Goal: Information Seeking & Learning: Understand process/instructions

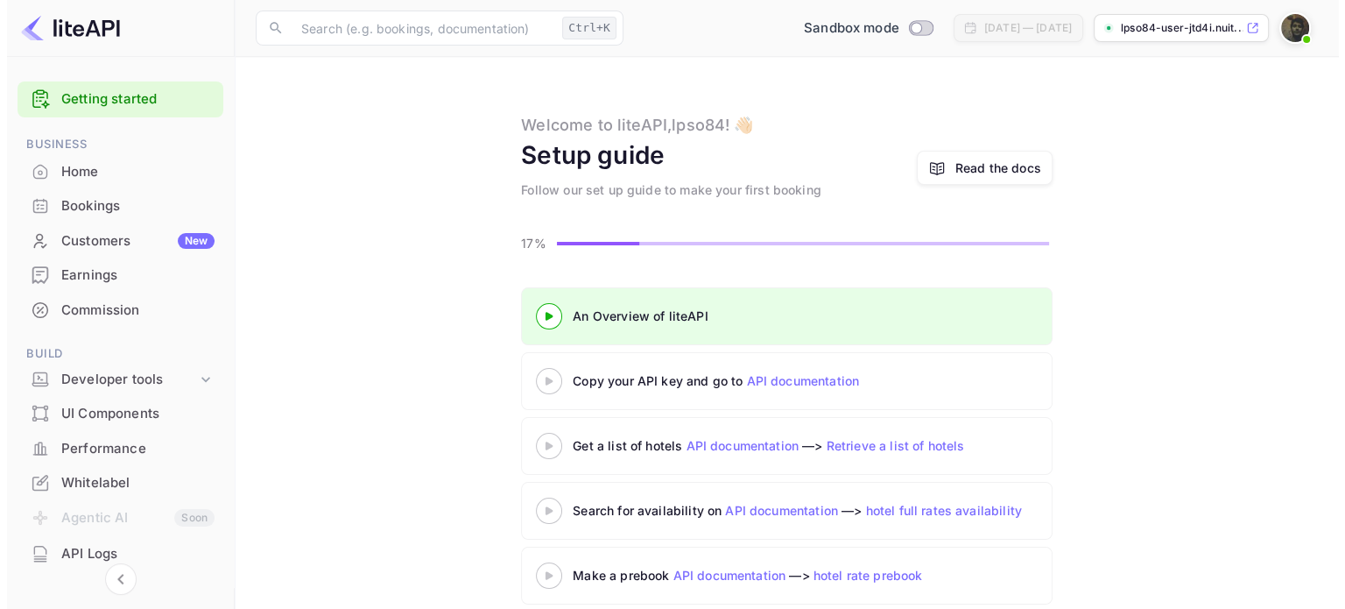
scroll to position [86, 0]
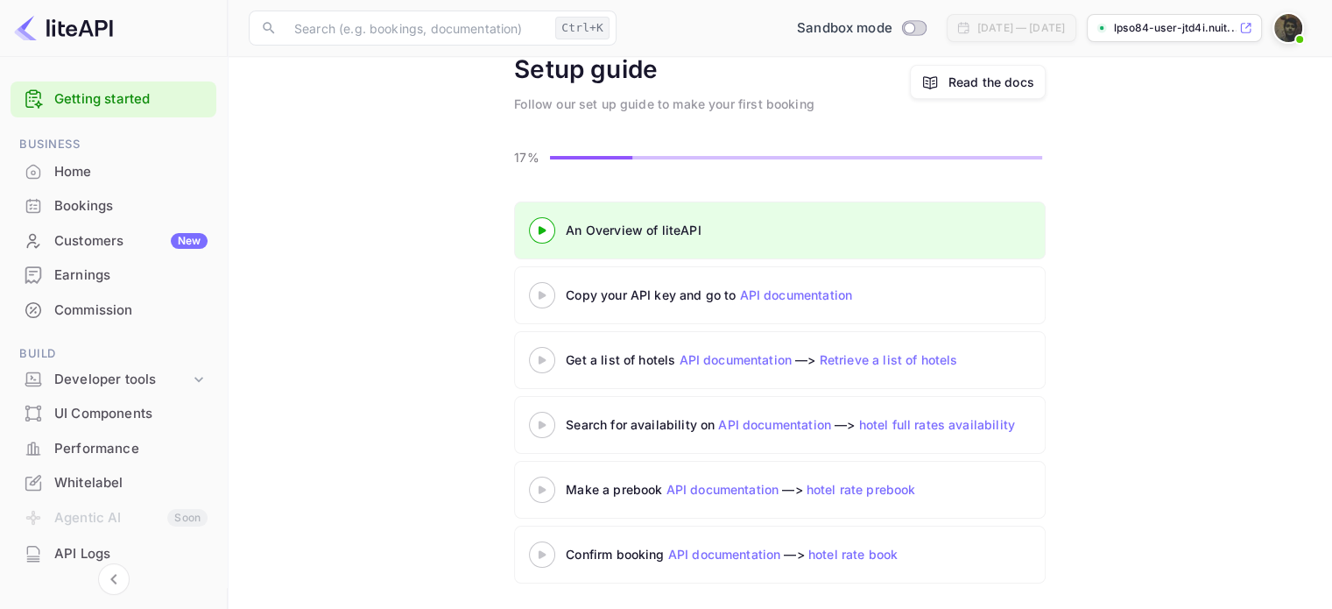
click at [542, 300] on div at bounding box center [541, 295] width 61 height 22
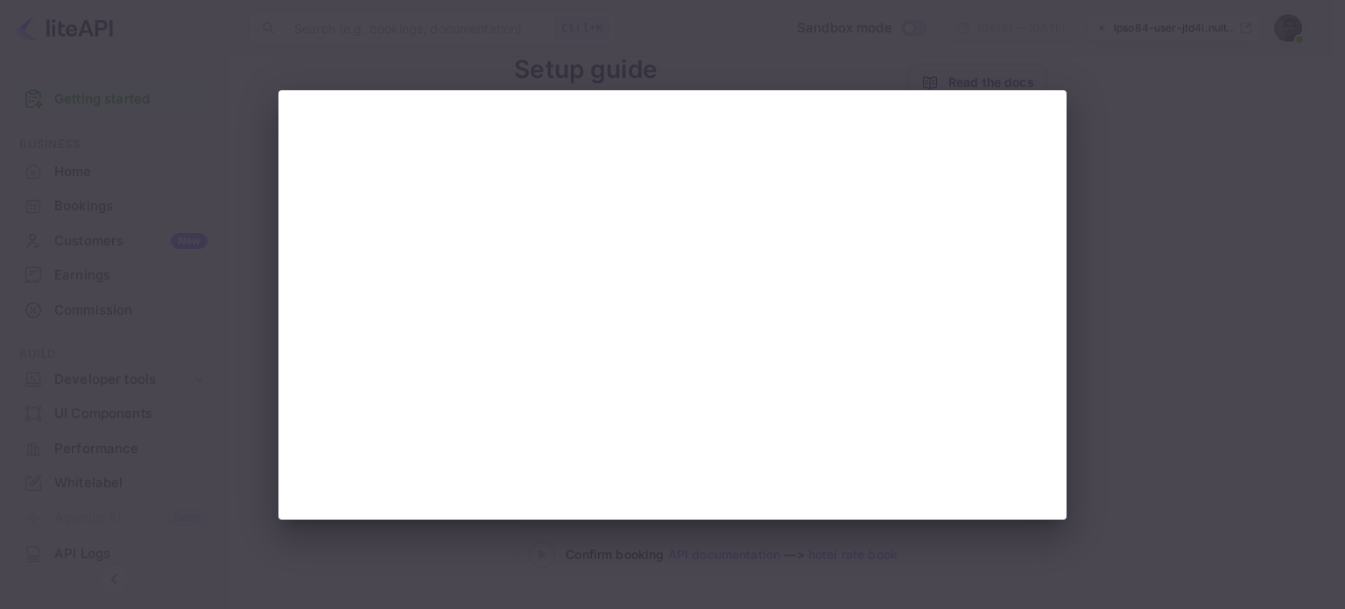
click at [1134, 391] on div at bounding box center [672, 304] width 1345 height 609
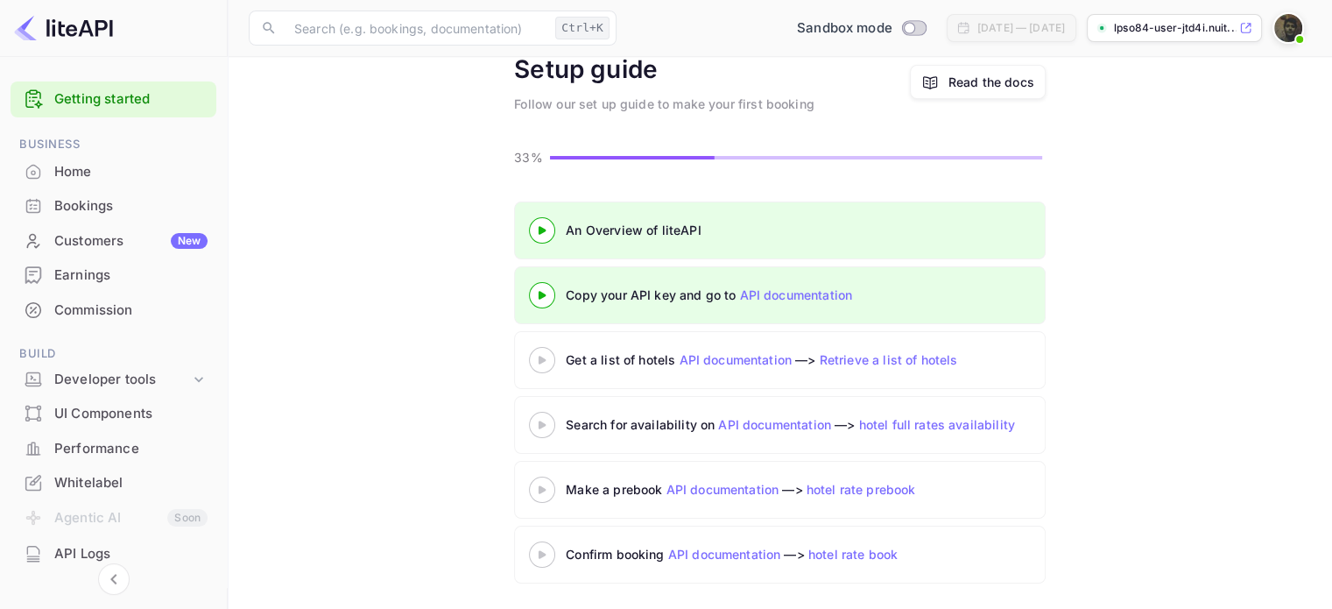
scroll to position [86, 0]
click at [84, 31] on img at bounding box center [63, 28] width 99 height 28
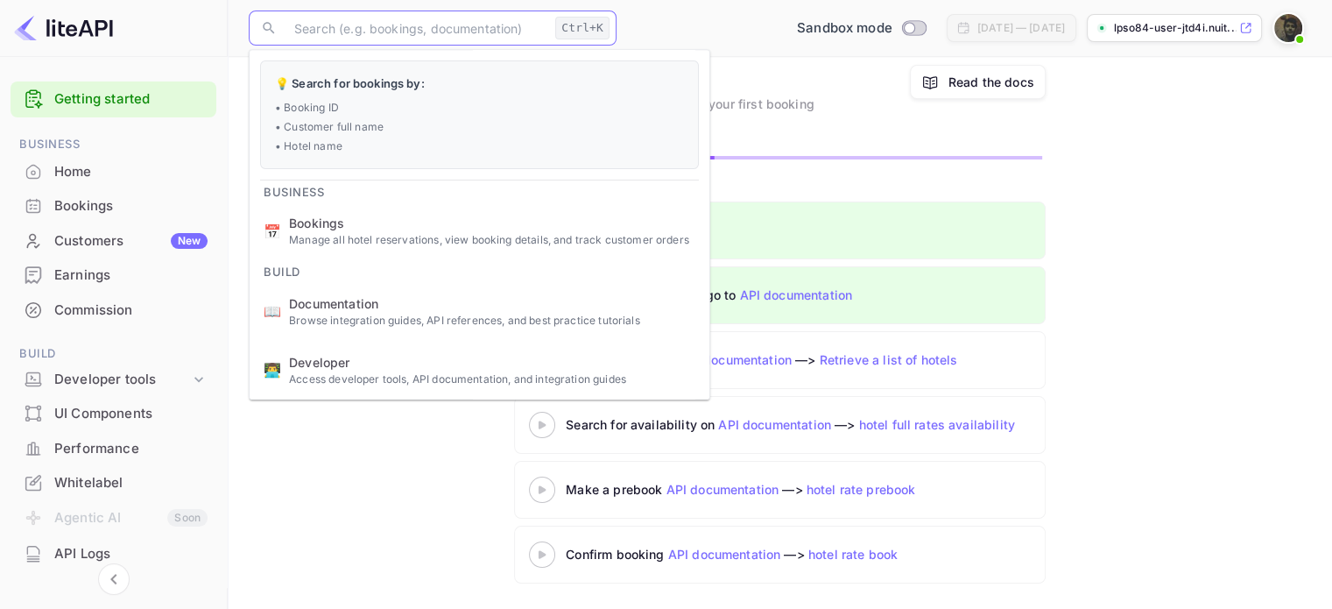
click at [350, 31] on input "text" at bounding box center [416, 28] width 264 height 35
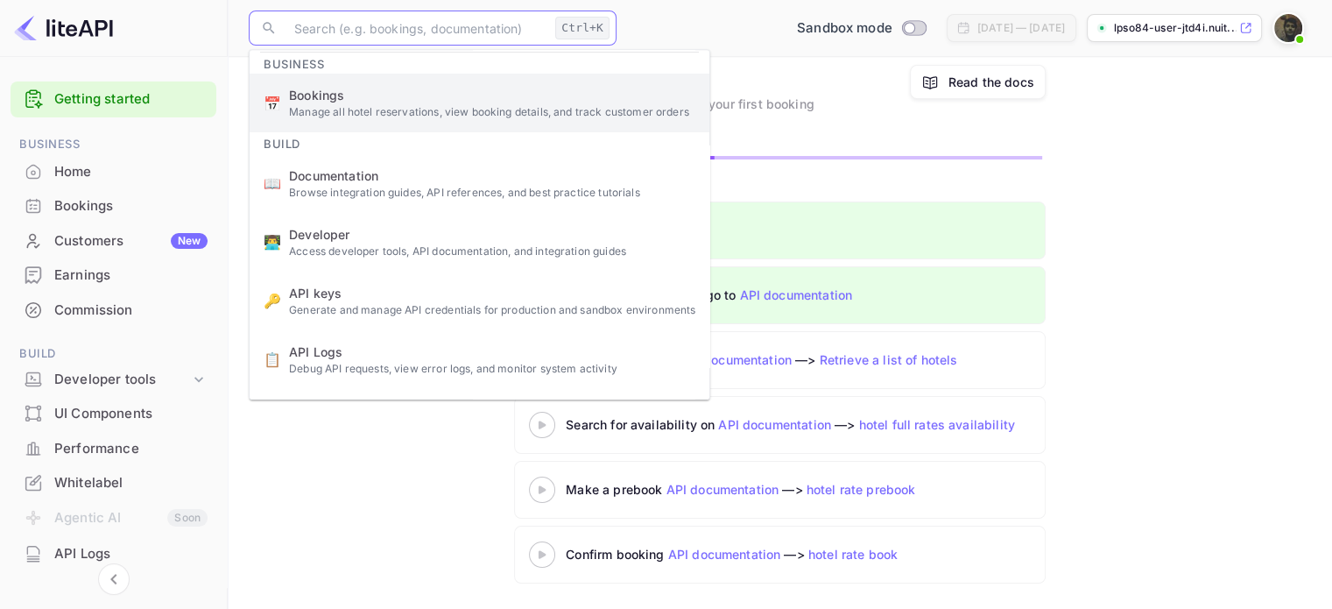
scroll to position [178, 0]
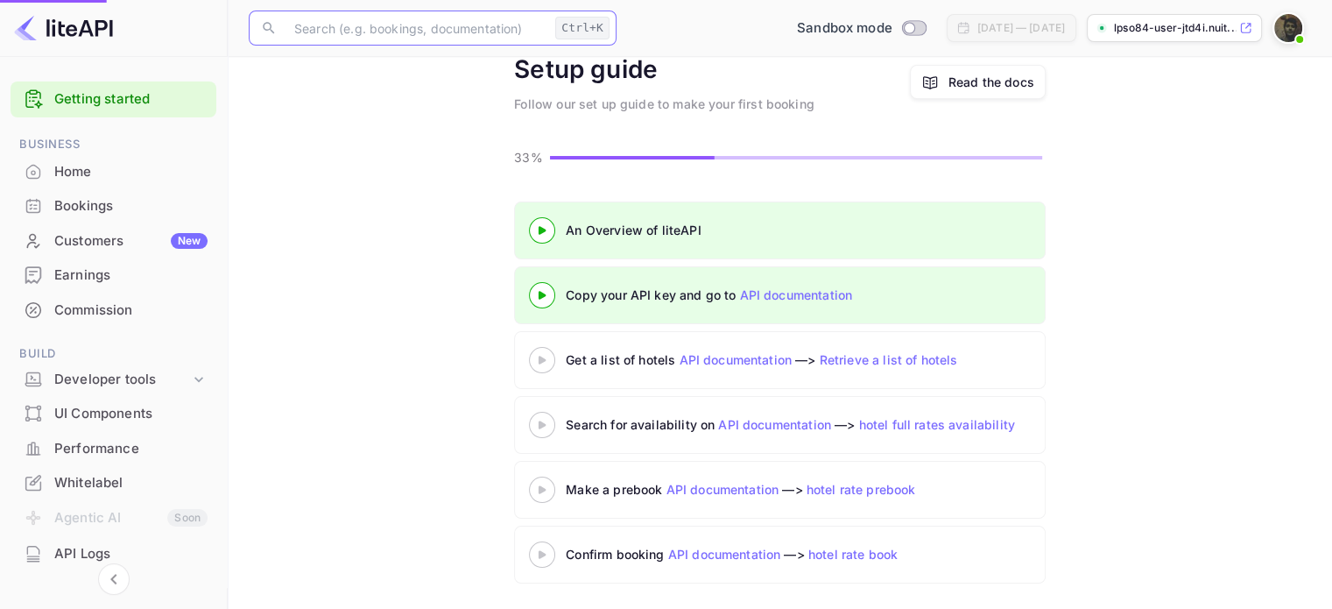
click at [357, 252] on p "Generate and manage API credentials for production and sandbox environments" at bounding box center [492, 260] width 406 height 16
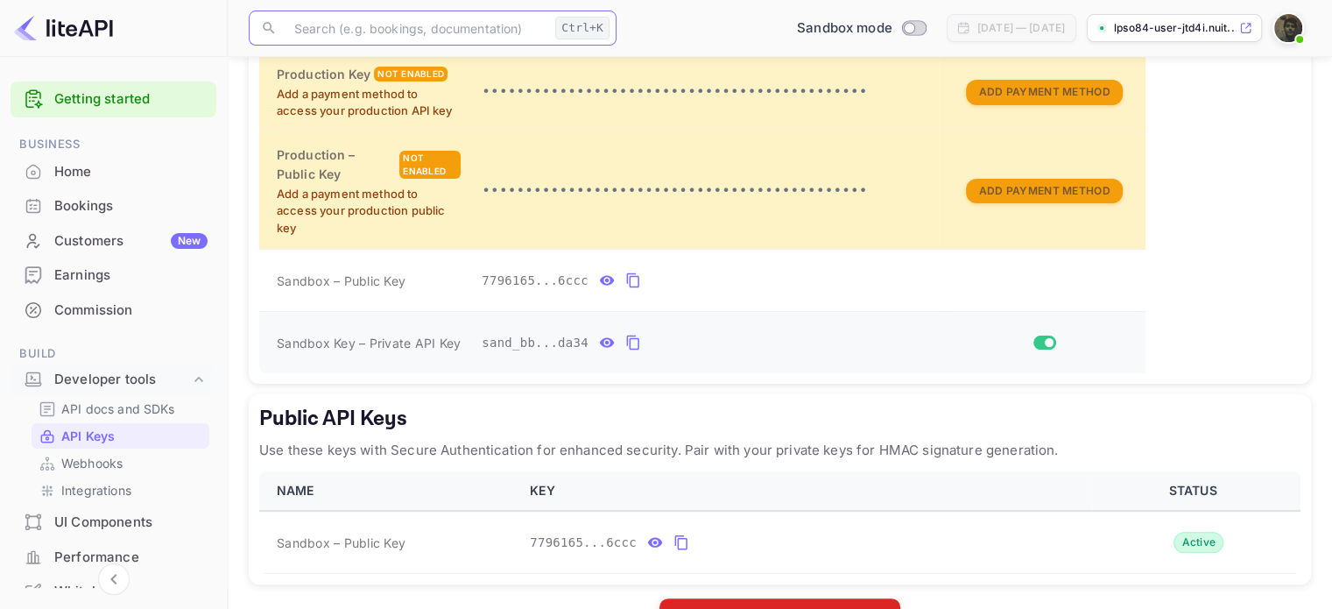
scroll to position [494, 0]
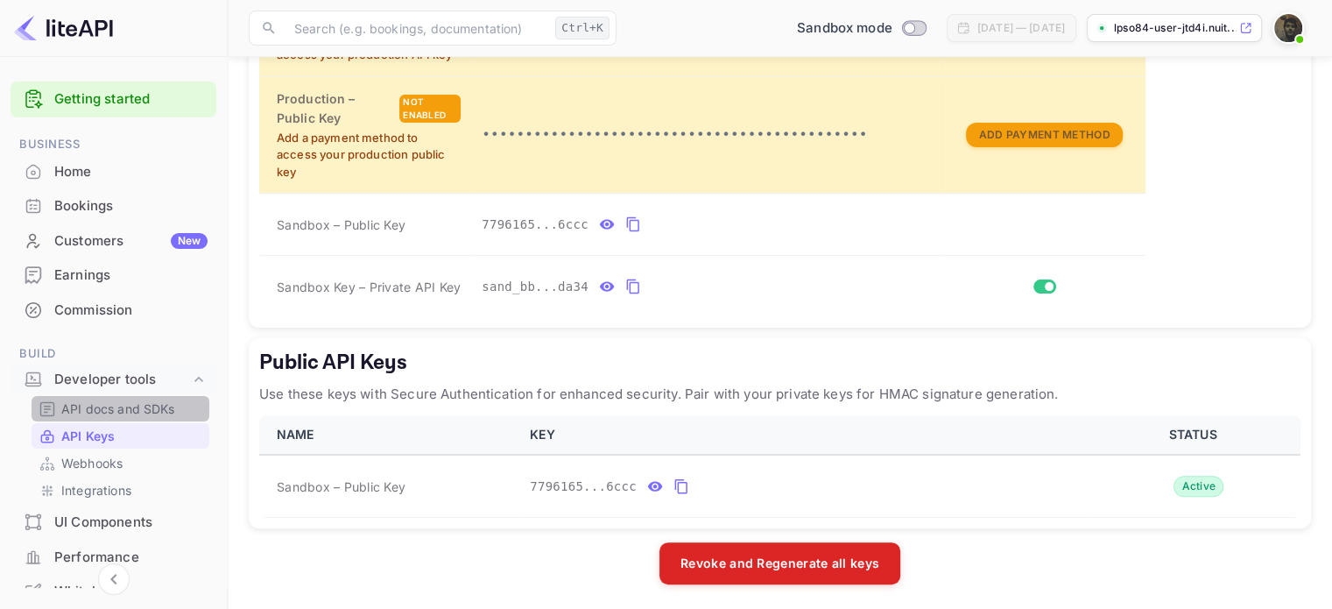
click at [124, 412] on p "API docs and SDKs" at bounding box center [118, 408] width 114 height 18
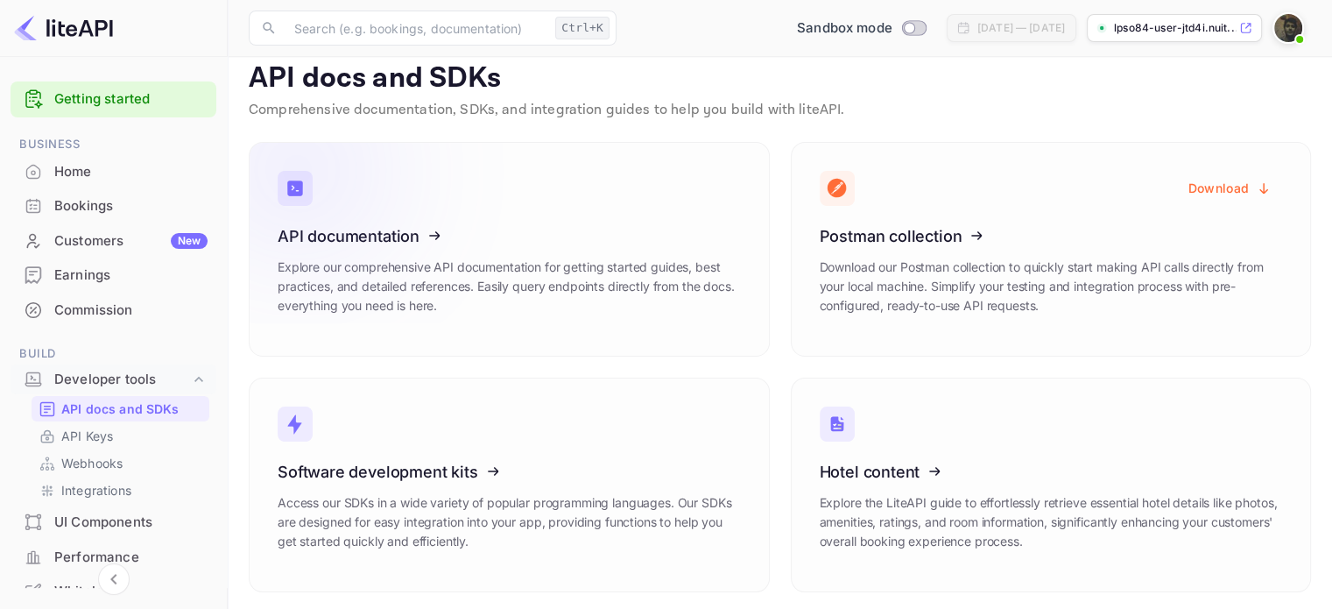
scroll to position [21, 0]
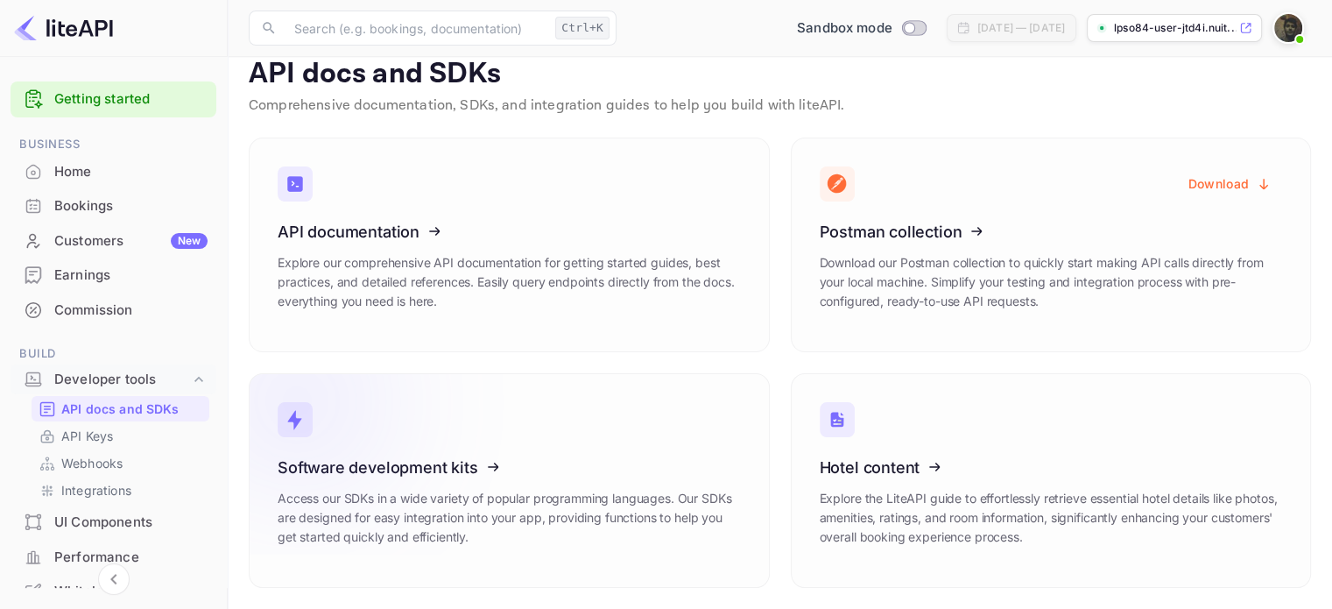
click at [455, 460] on icon at bounding box center [386, 464] width 272 height 180
click at [406, 33] on input "text" at bounding box center [416, 28] width 264 height 35
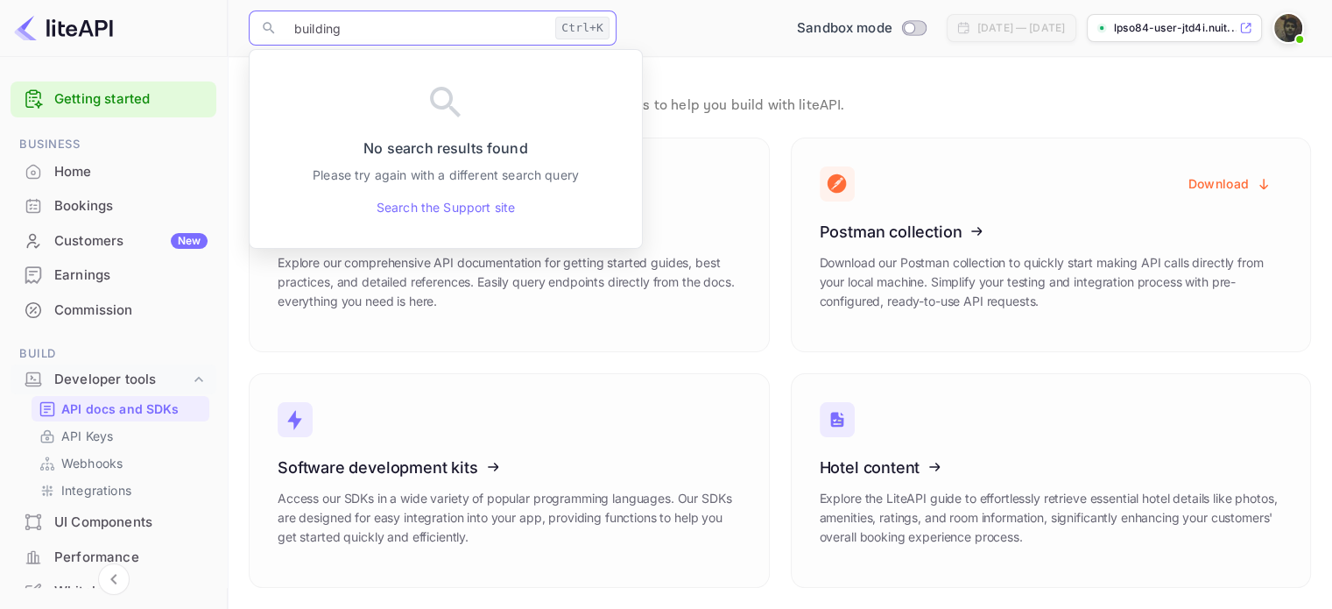
type input "building"
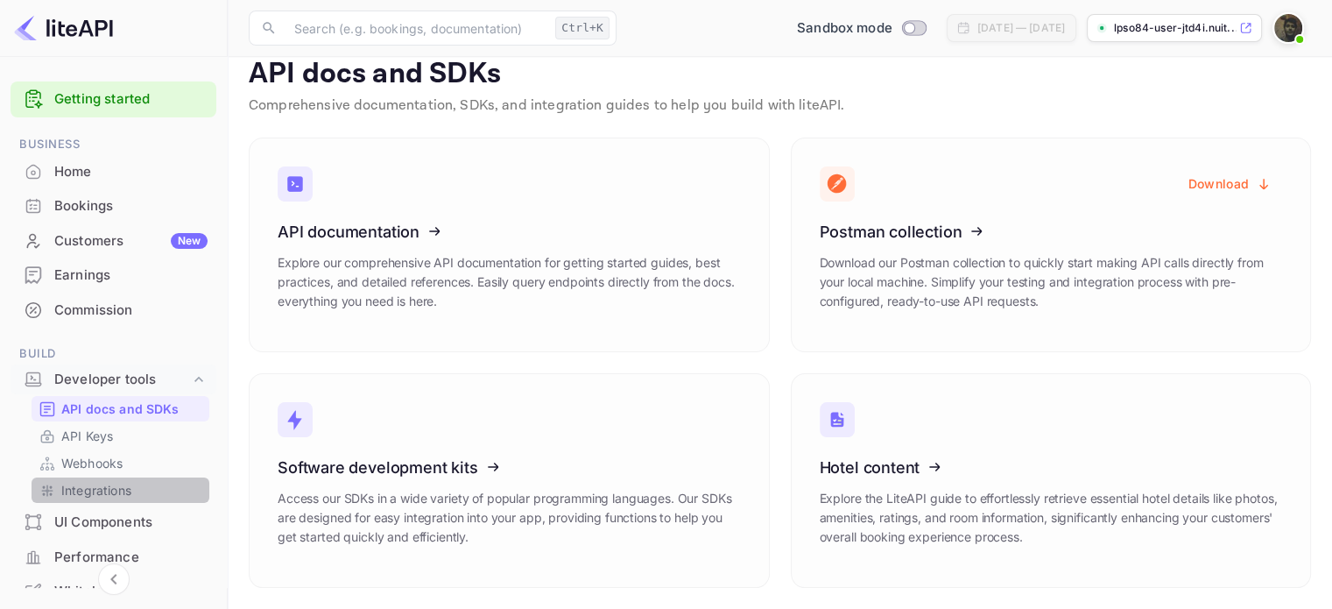
click at [128, 488] on p "Integrations" at bounding box center [96, 490] width 70 height 18
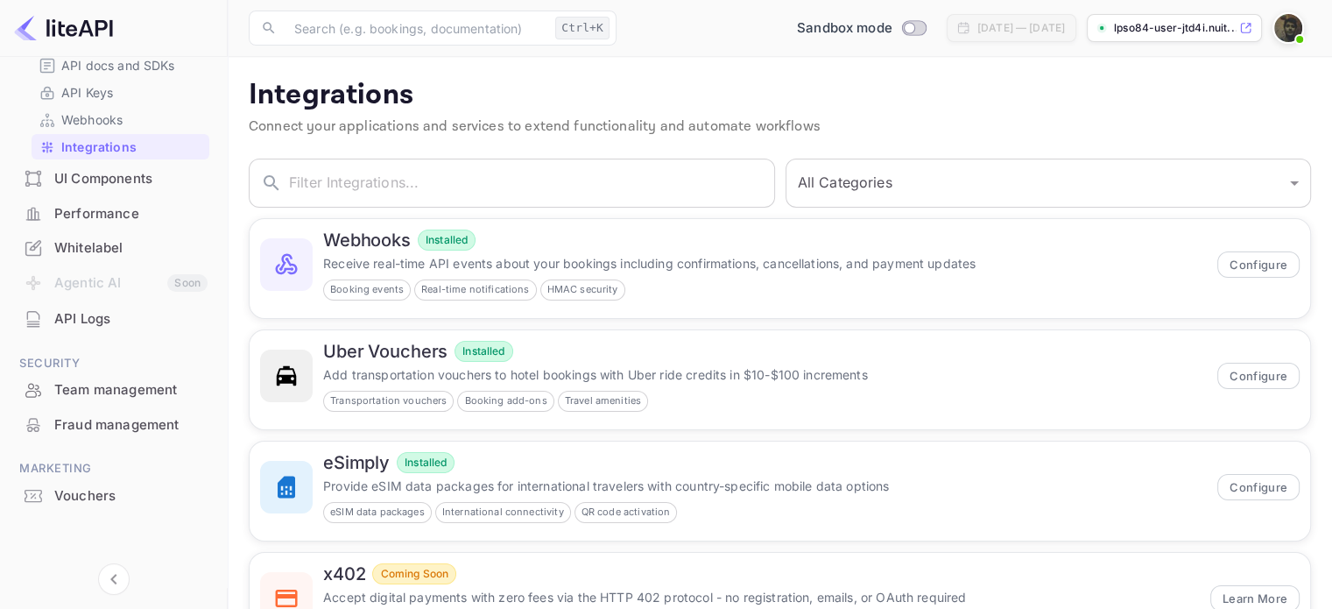
click at [91, 27] on img at bounding box center [63, 28] width 99 height 28
click at [138, 63] on p "API docs and SDKs" at bounding box center [118, 65] width 114 height 18
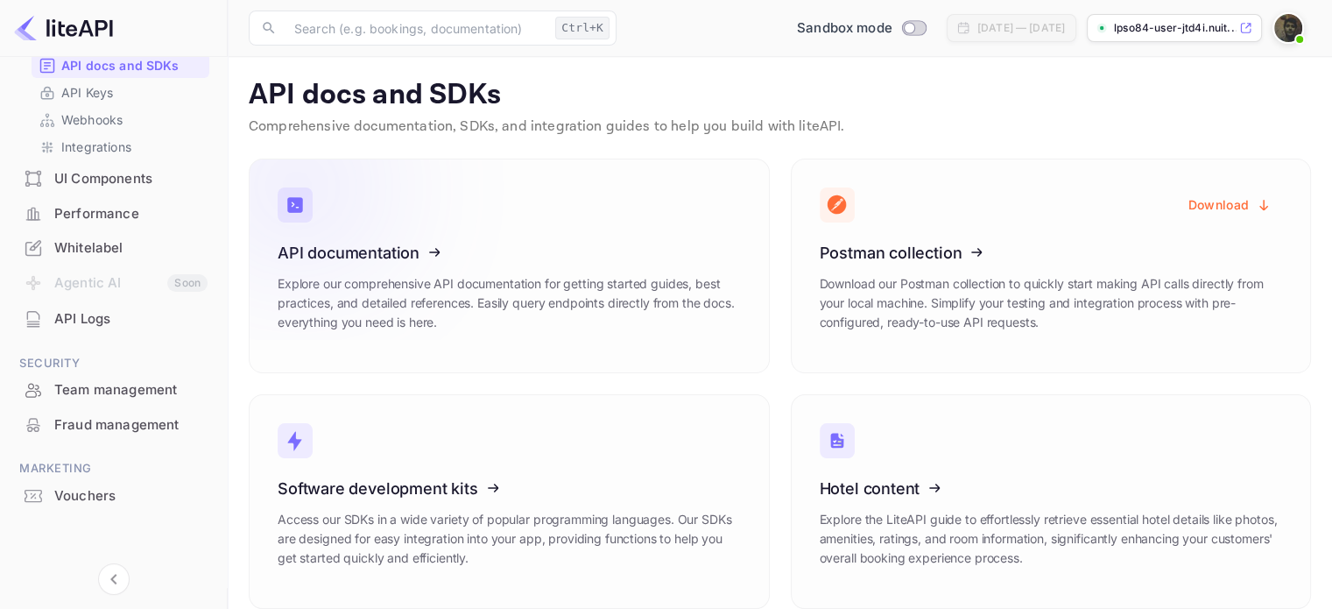
click at [377, 257] on icon at bounding box center [386, 249] width 272 height 180
click at [112, 91] on p "API Keys" at bounding box center [87, 92] width 52 height 18
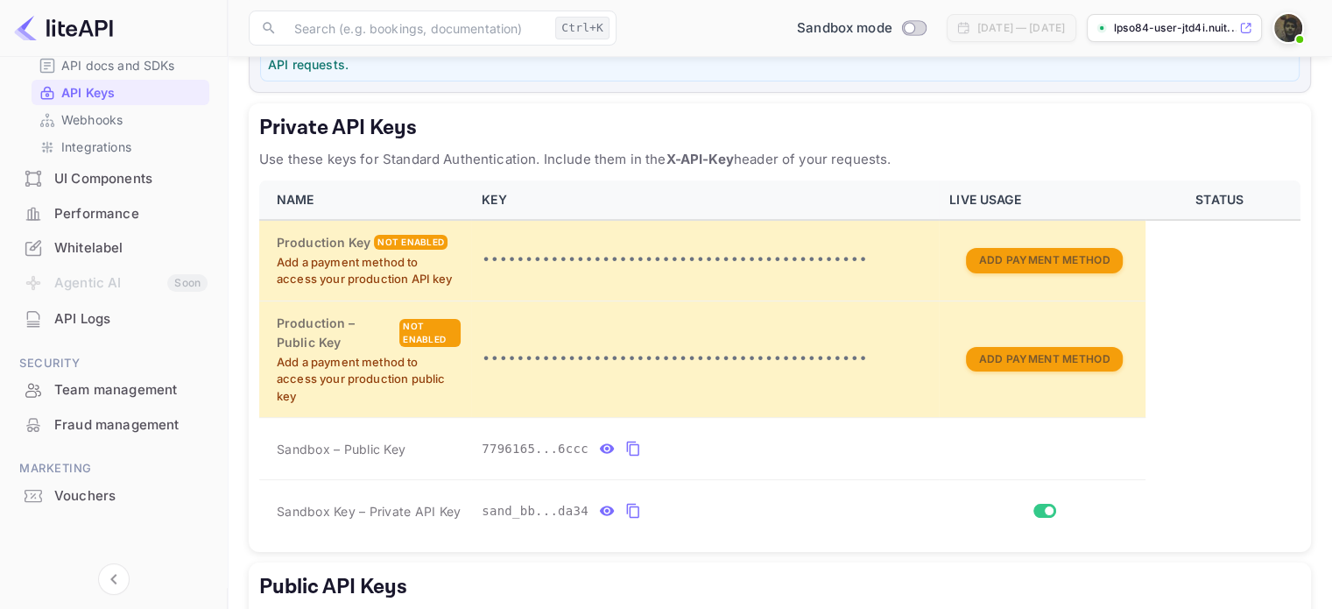
scroll to position [350, 0]
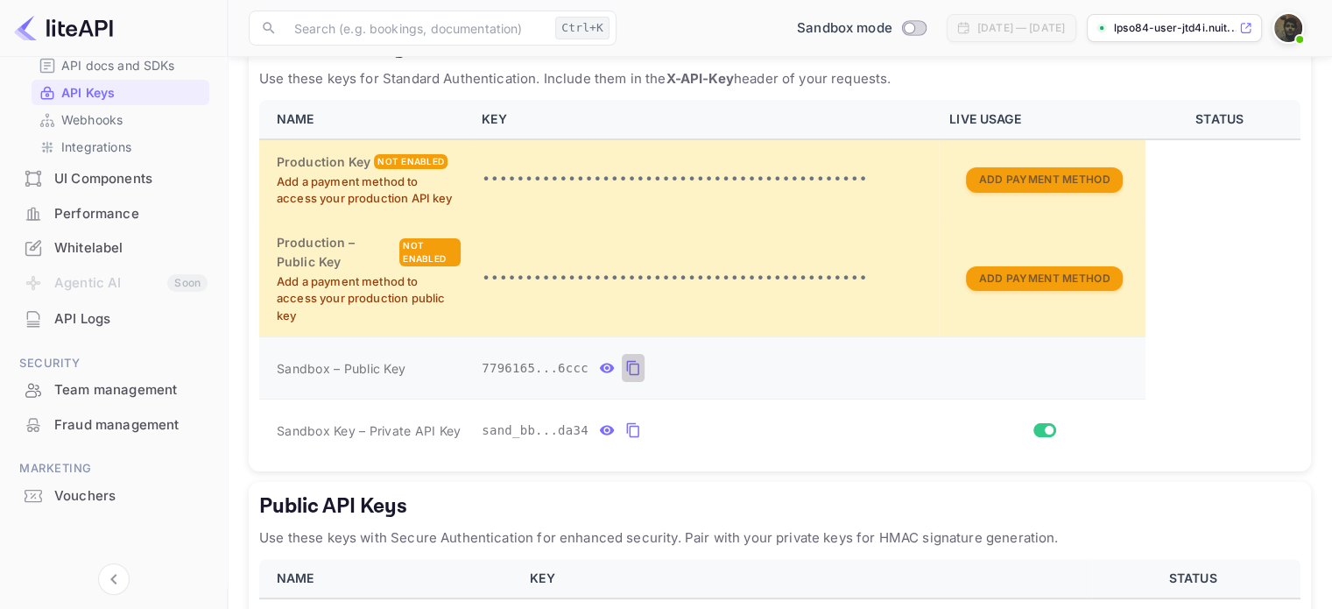
click at [625, 367] on icon "private api keys table" at bounding box center [633, 367] width 16 height 21
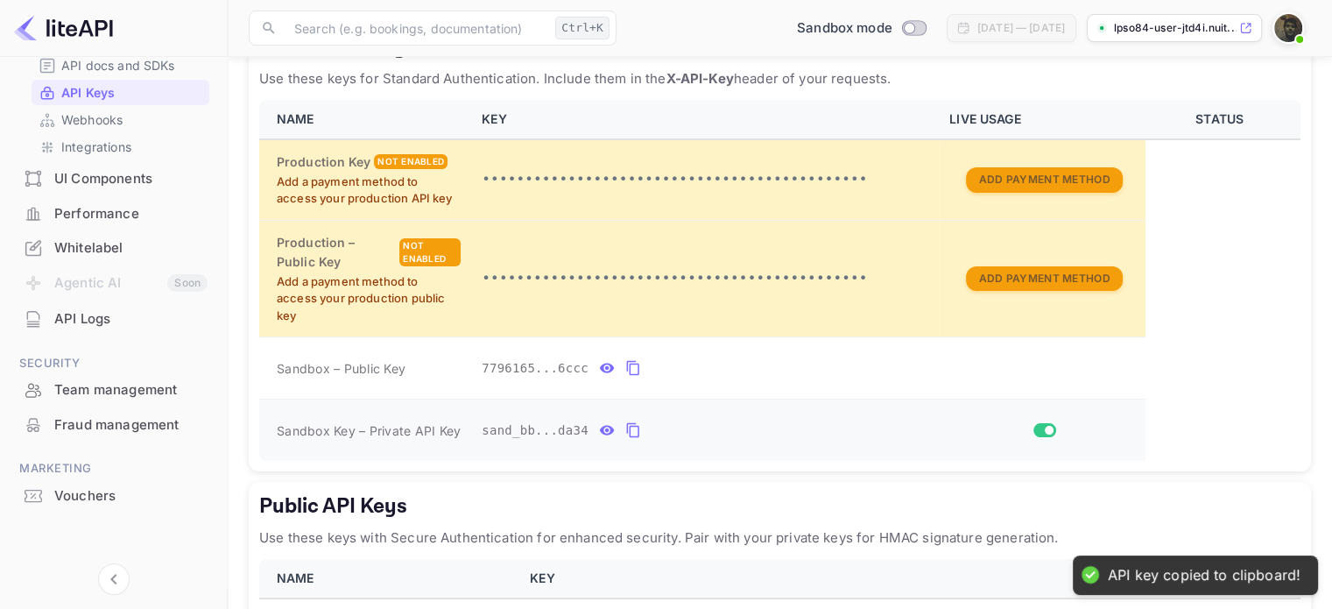
click at [625, 427] on icon "private api keys table" at bounding box center [633, 430] width 16 height 21
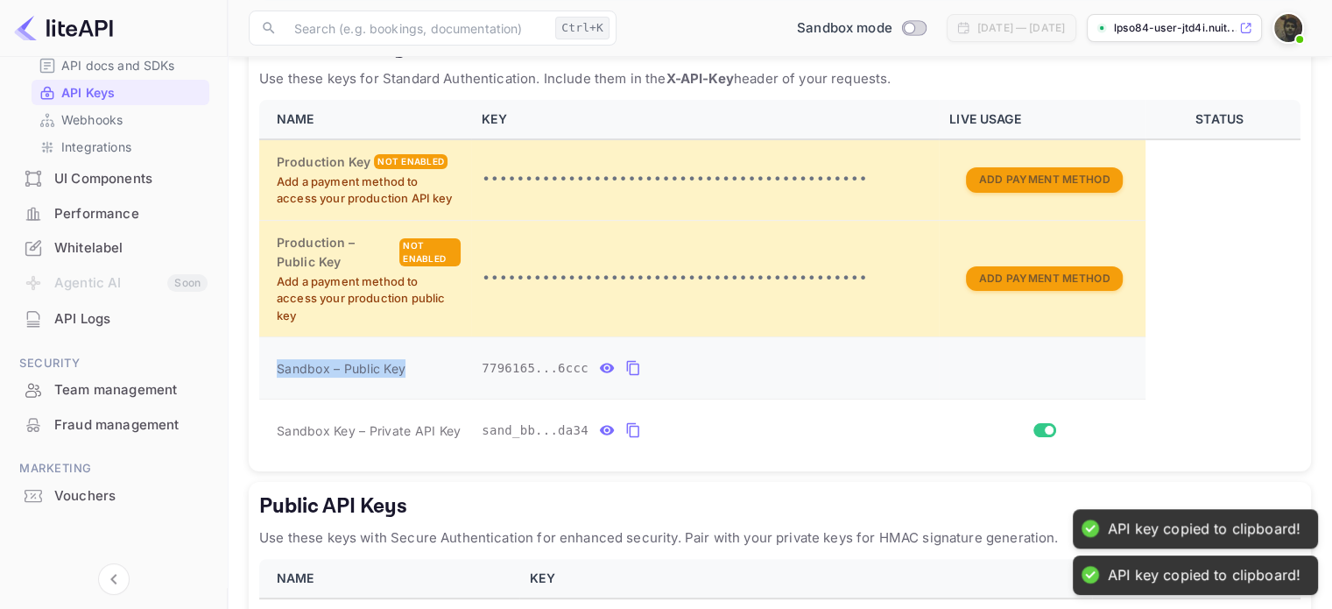
drag, startPoint x: 272, startPoint y: 358, endPoint x: 426, endPoint y: 368, distance: 153.6
click at [426, 368] on td "Sandbox – Public Key" at bounding box center [365, 368] width 212 height 62
click at [426, 368] on div "Sandbox – Public Key" at bounding box center [369, 368] width 184 height 18
drag, startPoint x: 409, startPoint y: 364, endPoint x: 277, endPoint y: 364, distance: 132.2
click at [277, 364] on div "Sandbox – Public Key" at bounding box center [369, 368] width 184 height 18
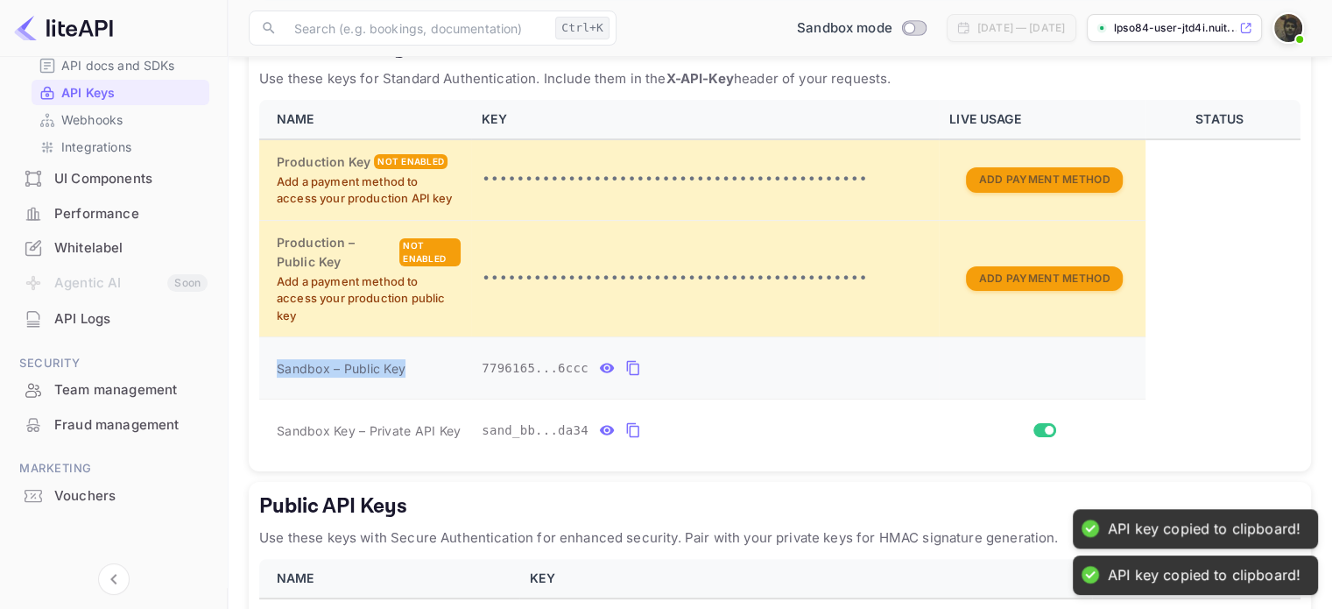
copy span "Sandbox – Public Key"
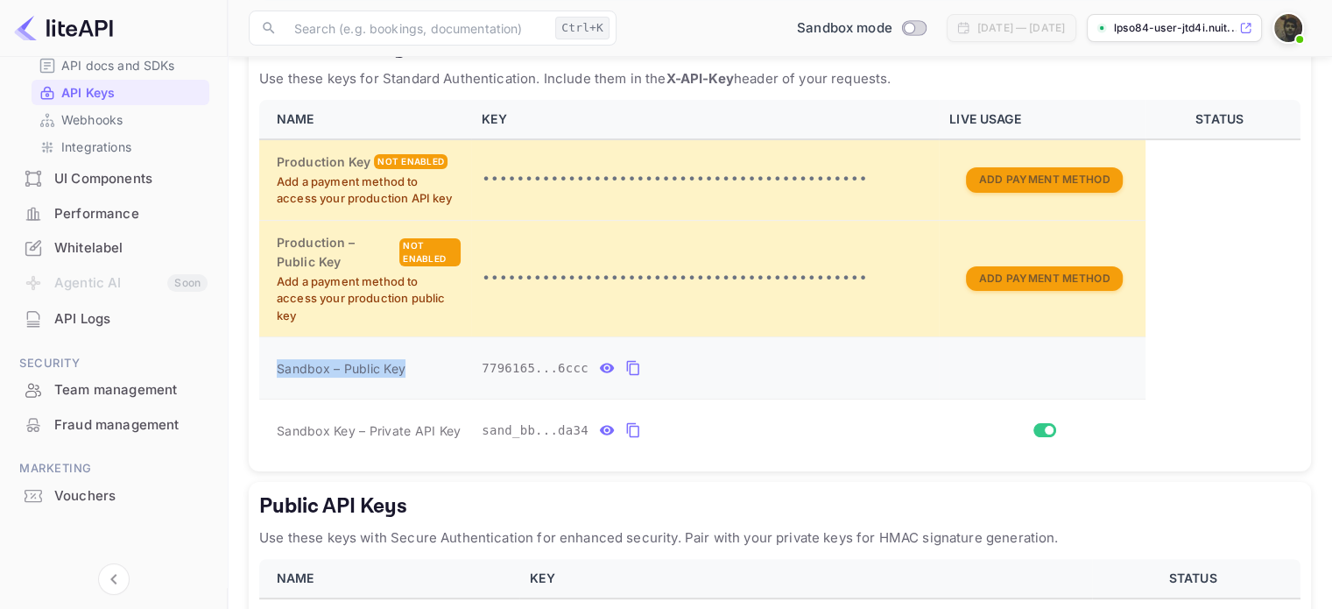
click at [625, 368] on icon "private api keys table" at bounding box center [633, 367] width 16 height 21
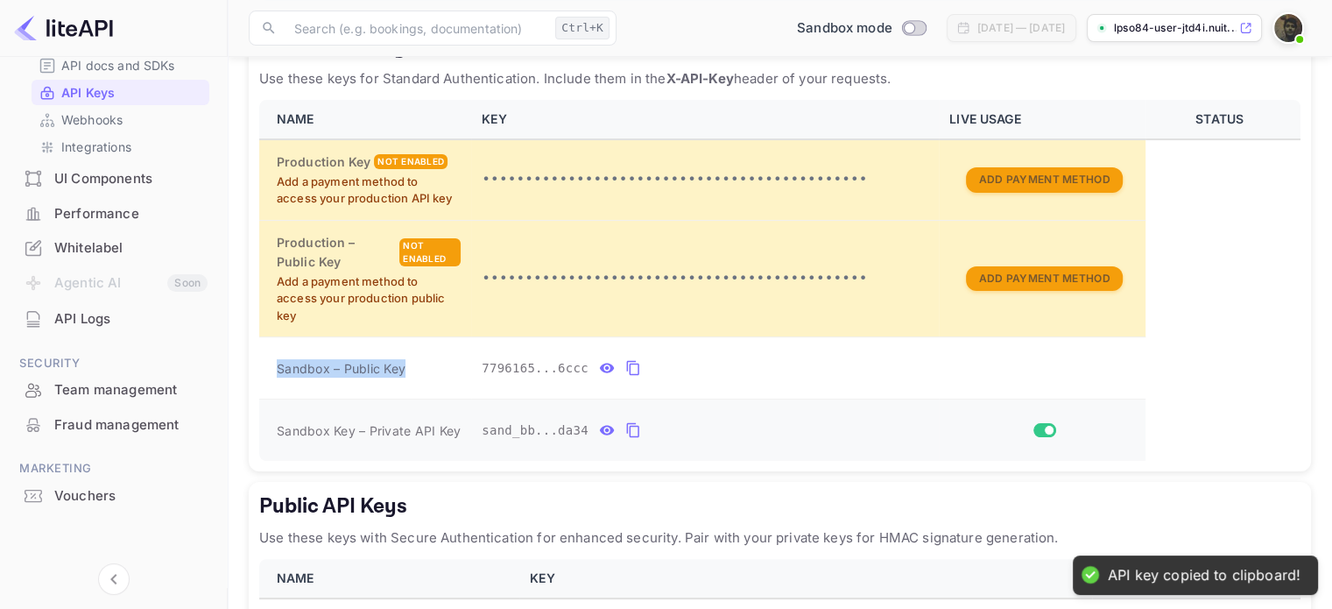
click at [625, 427] on icon "private api keys table" at bounding box center [633, 430] width 16 height 21
drag, startPoint x: 455, startPoint y: 428, endPoint x: 387, endPoint y: 428, distance: 68.3
click at [387, 428] on span "Sandbox Key – Private API Key" at bounding box center [369, 430] width 184 height 15
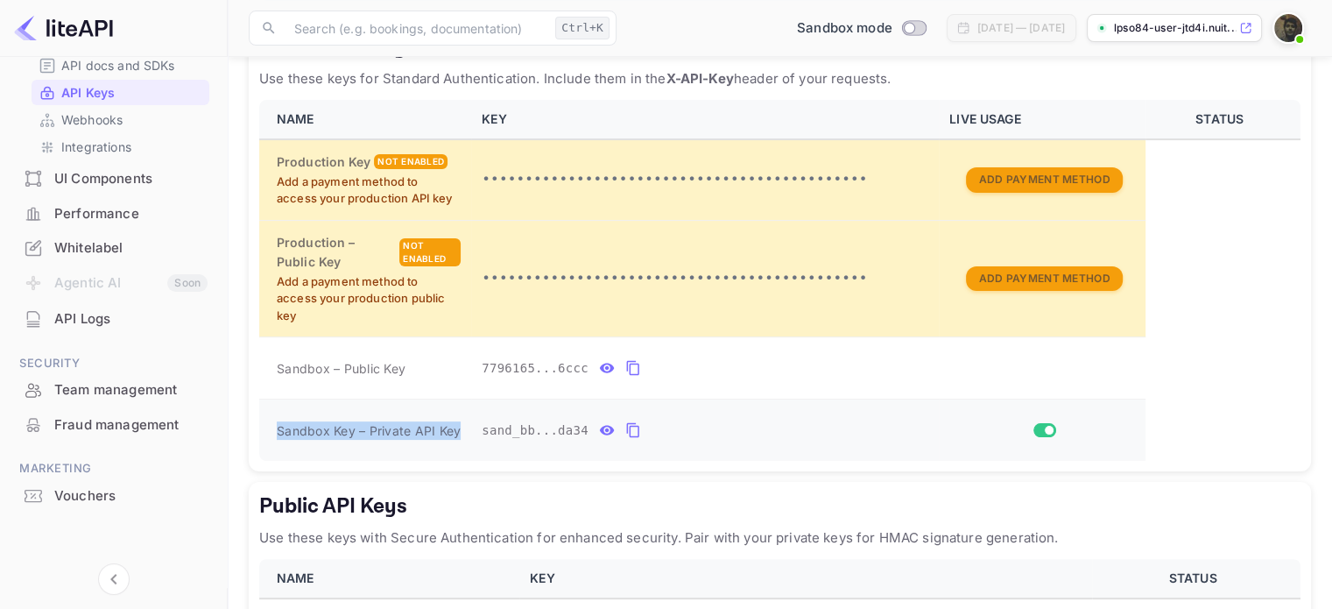
drag, startPoint x: 463, startPoint y: 427, endPoint x: 277, endPoint y: 430, distance: 186.6
click at [277, 430] on td "Sandbox Key – Private API Key" at bounding box center [365, 430] width 212 height 62
copy span "Sandbox Key – Private API Key"
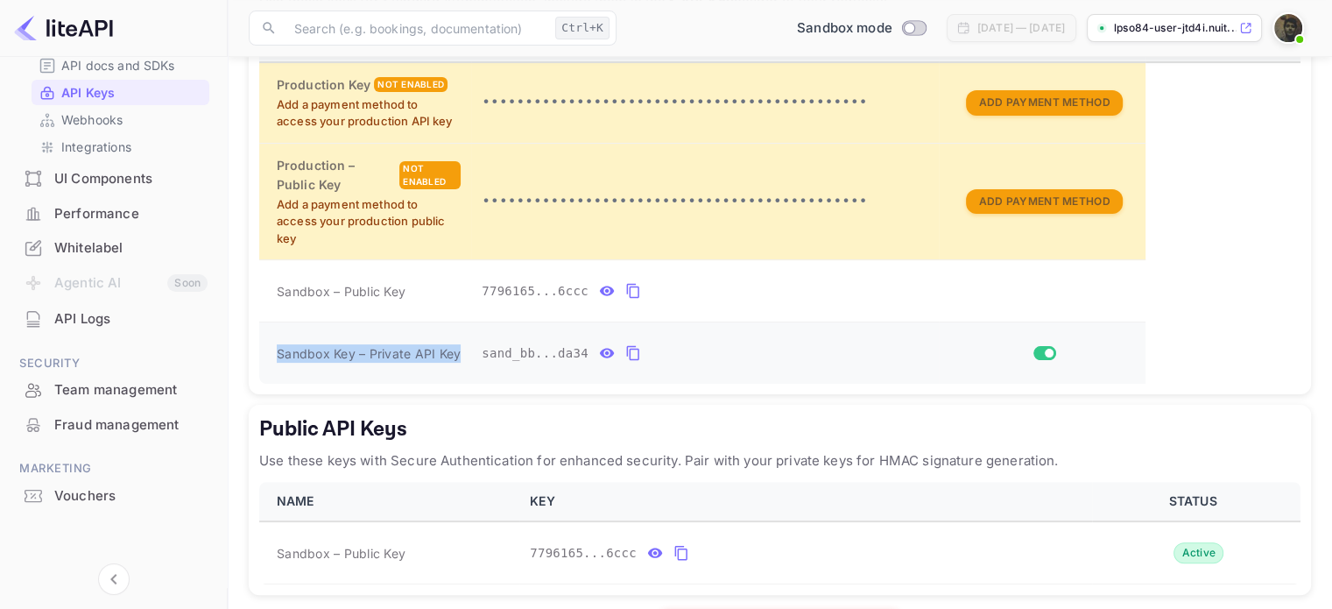
scroll to position [494, 0]
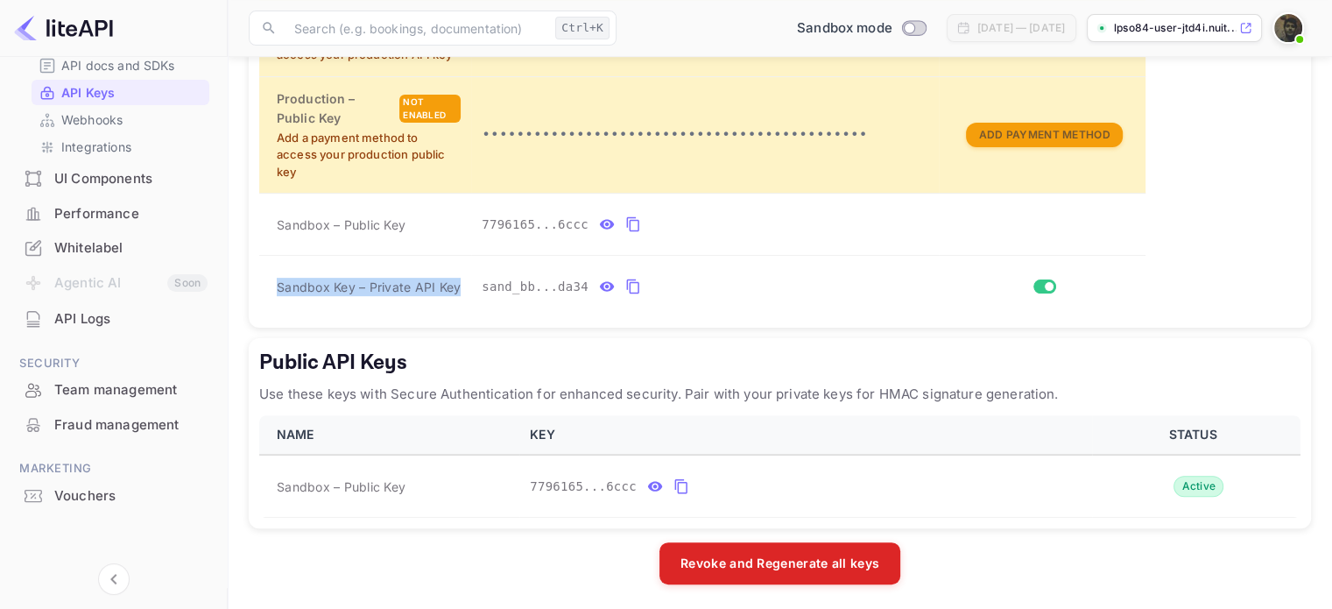
click at [82, 25] on img at bounding box center [63, 28] width 99 height 28
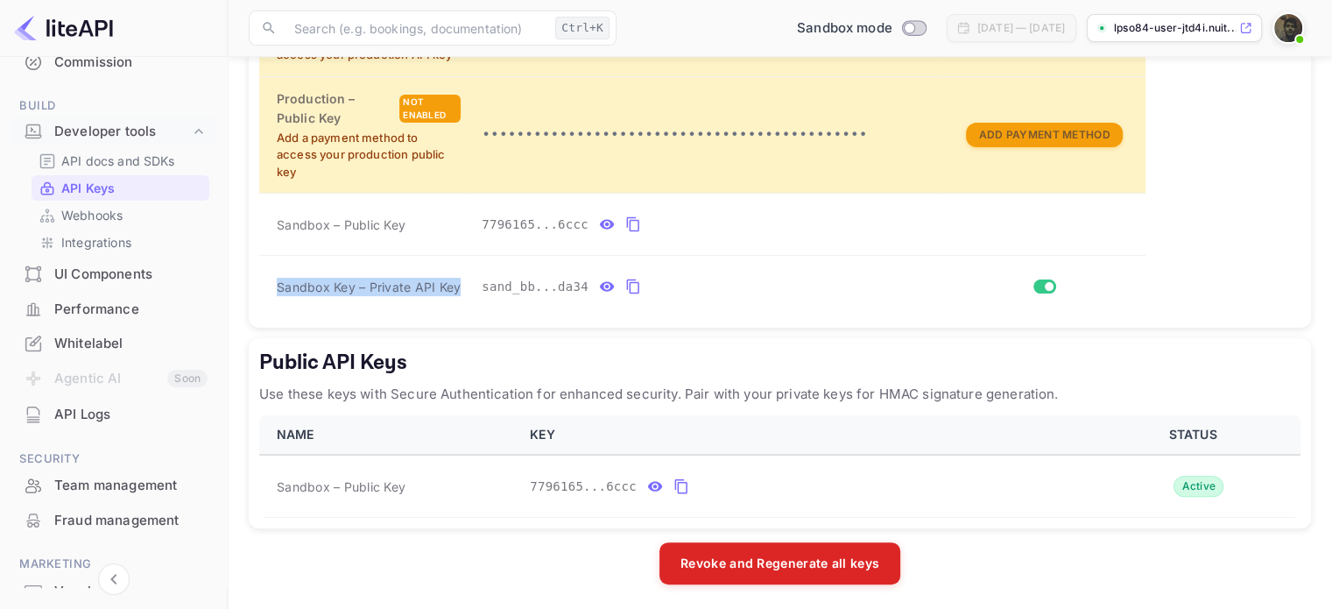
scroll to position [81, 0]
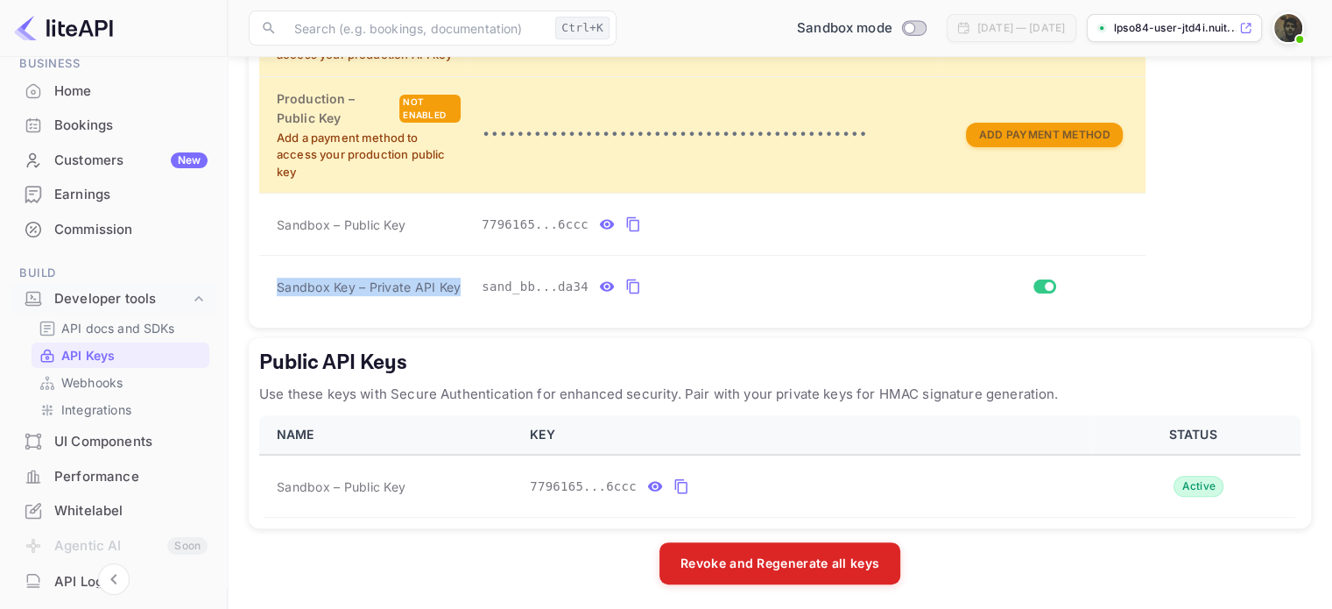
click at [93, 167] on div "Customers New" at bounding box center [130, 161] width 153 height 20
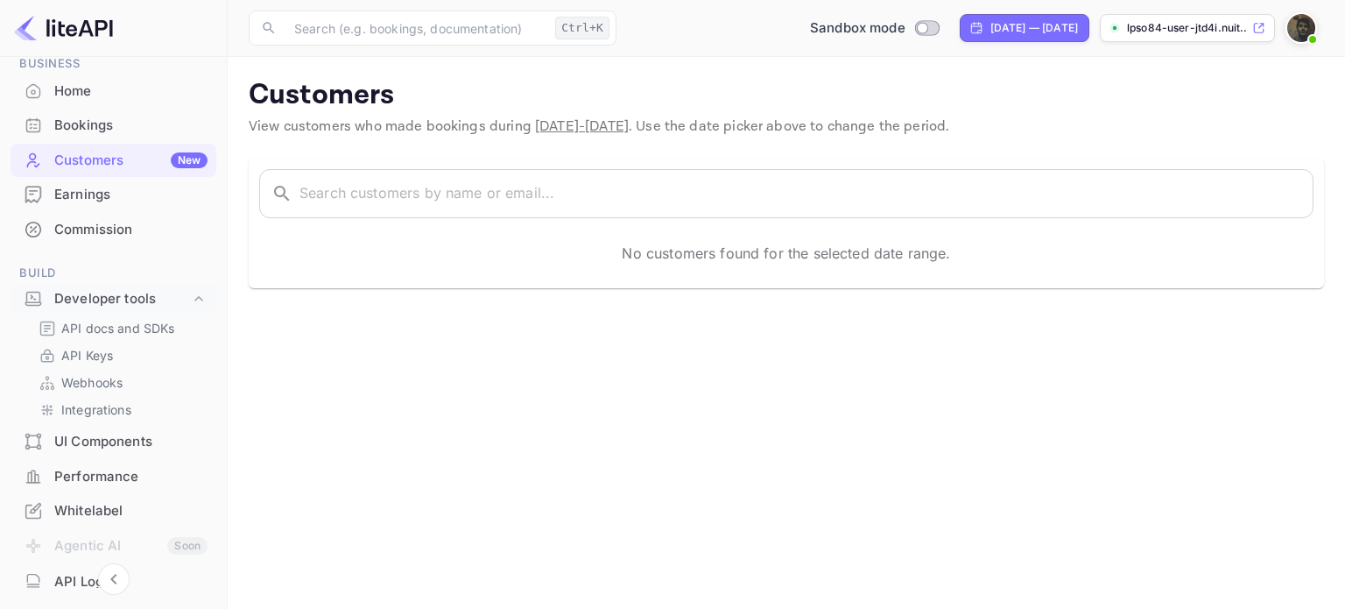
click at [116, 130] on div "Bookings" at bounding box center [130, 126] width 153 height 20
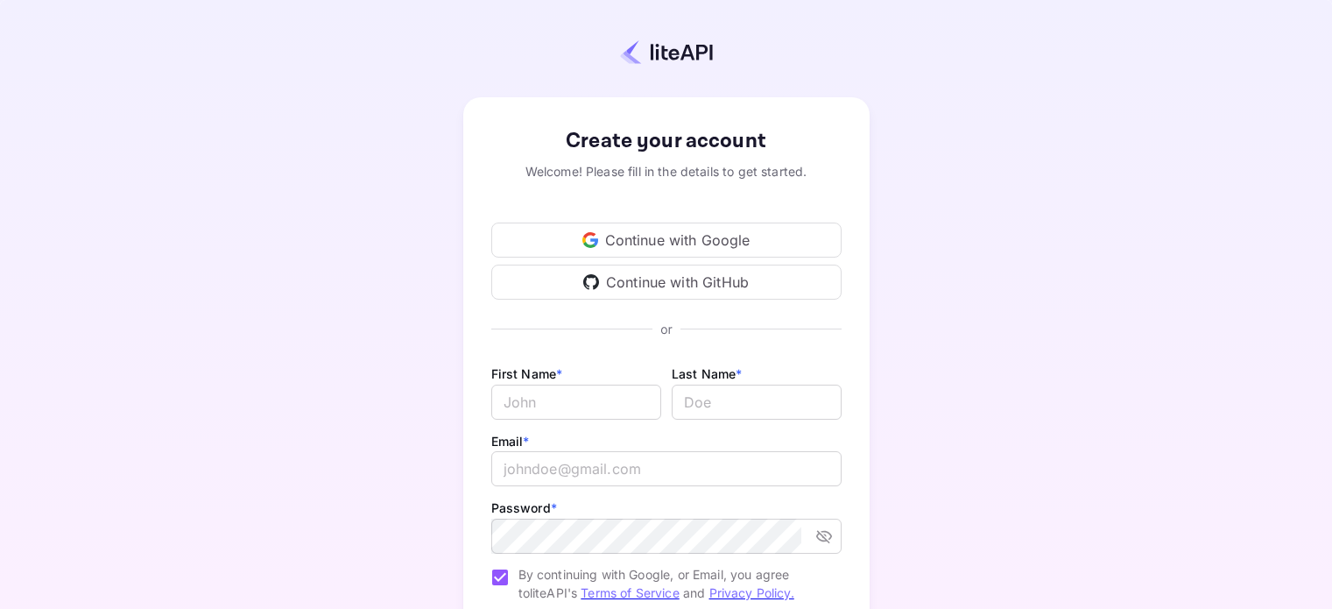
scroll to position [173, 0]
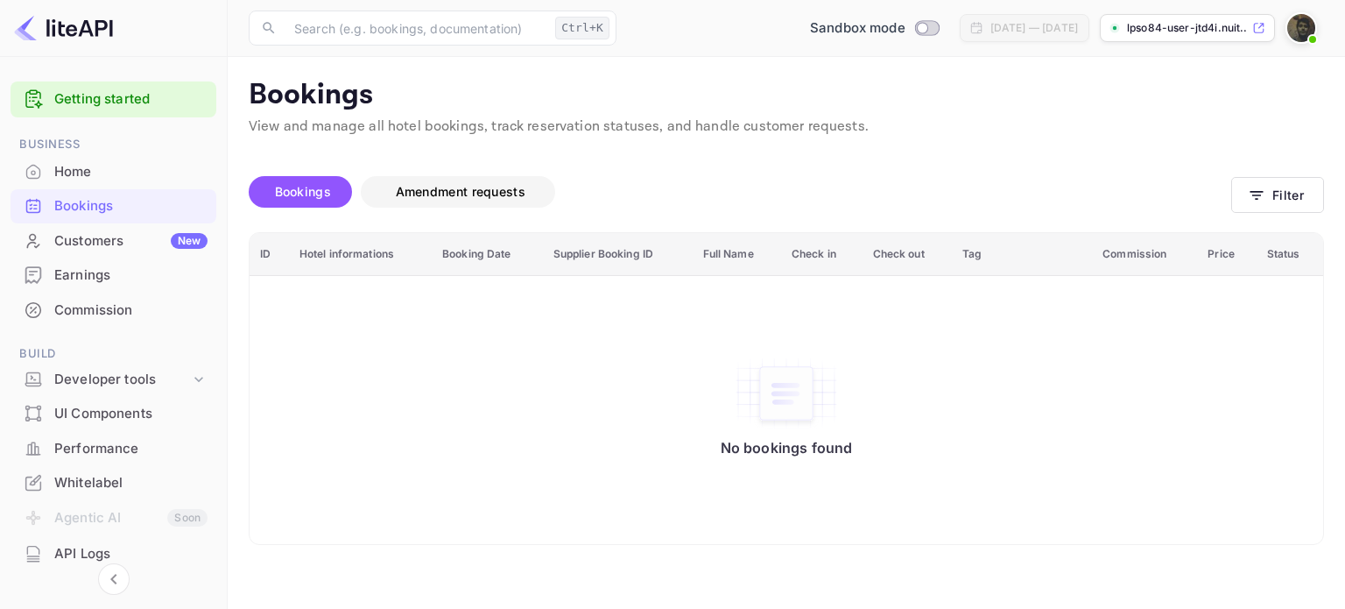
click at [492, 189] on span "Amendment requests" at bounding box center [461, 191] width 130 height 15
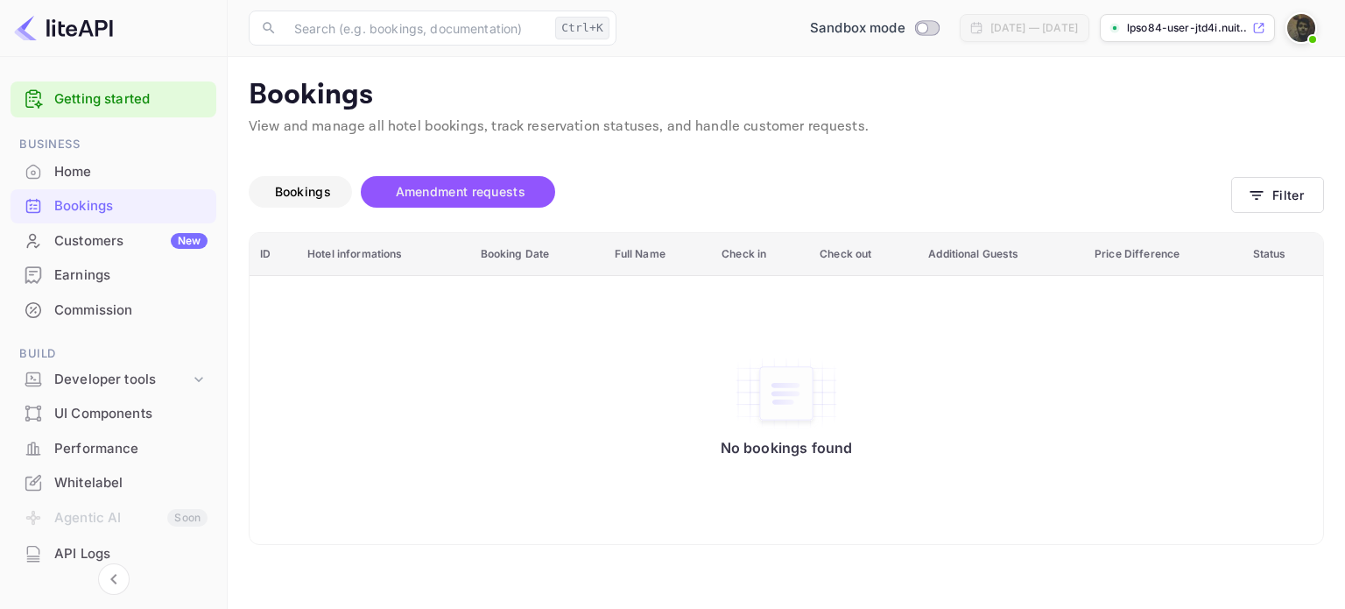
click at [300, 191] on span "Bookings" at bounding box center [303, 191] width 56 height 15
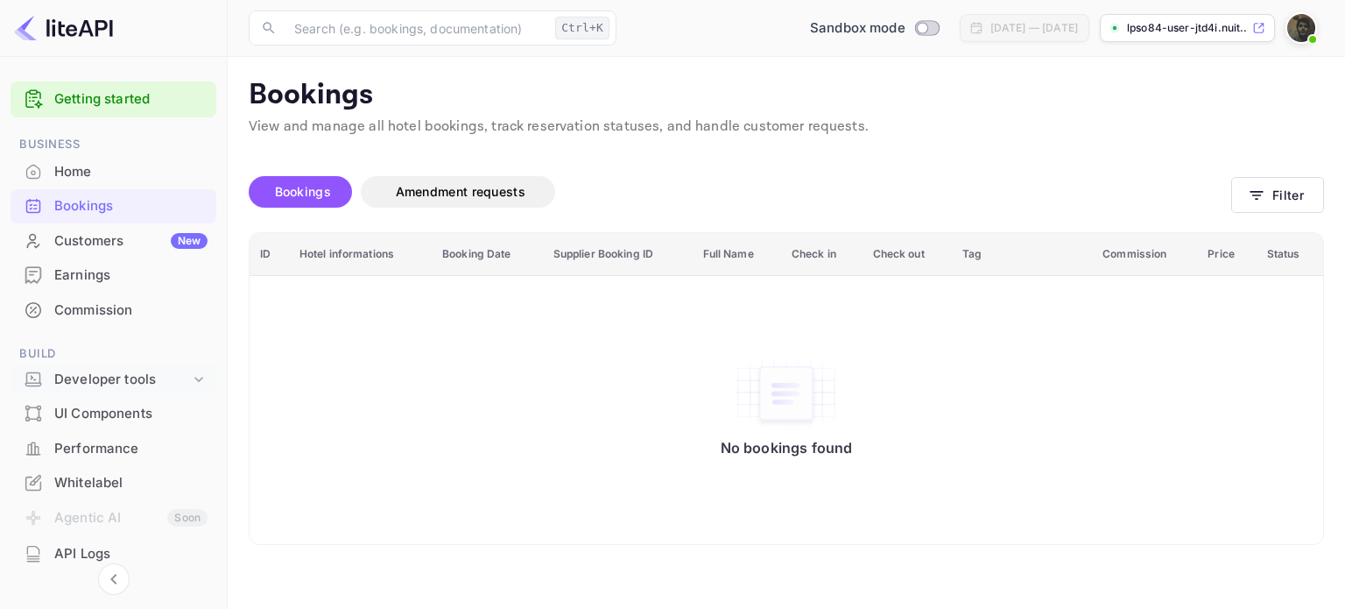
click at [147, 381] on div "Developer tools" at bounding box center [122, 380] width 136 height 20
click at [100, 173] on div "Home" at bounding box center [130, 172] width 153 height 20
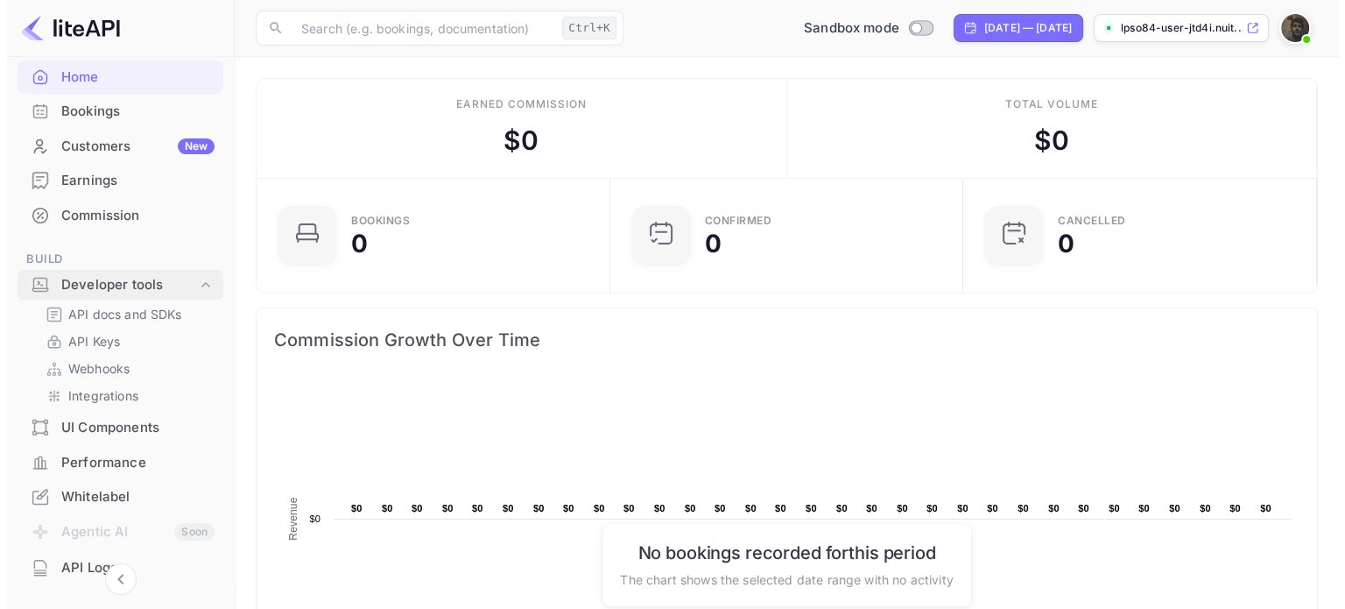
scroll to position [88, 0]
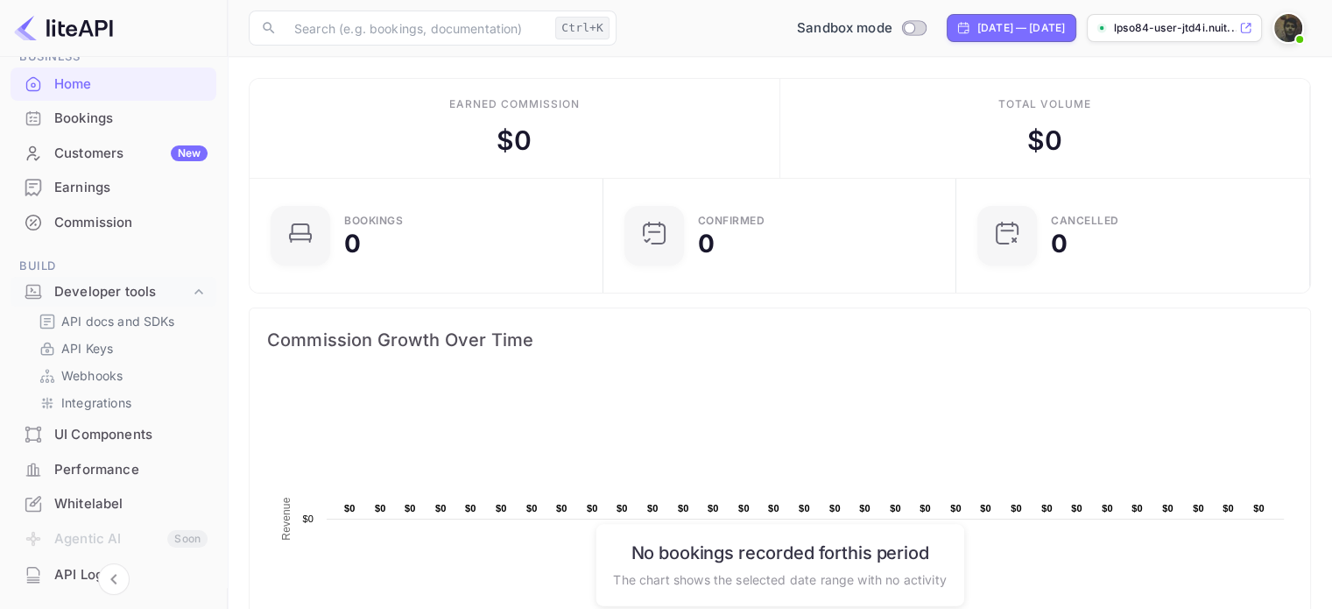
click at [126, 114] on div "Bookings" at bounding box center [130, 119] width 153 height 20
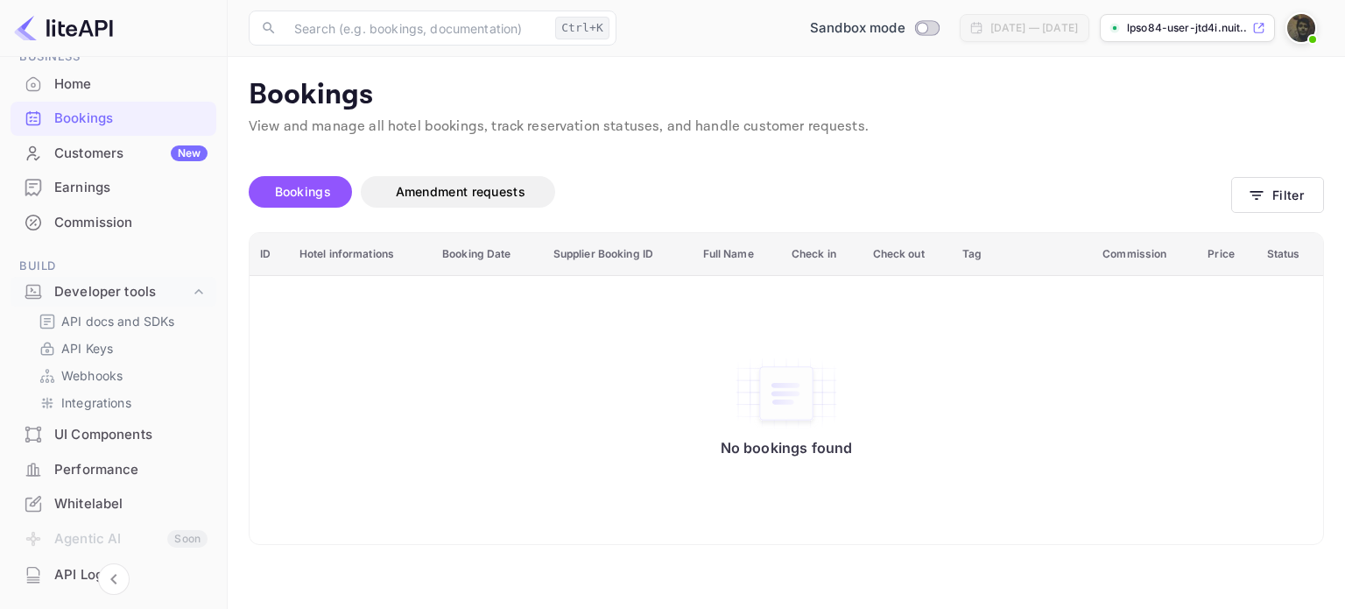
drag, startPoint x: 446, startPoint y: 194, endPoint x: 962, endPoint y: 139, distance: 518.8
click at [960, 139] on div "Unsaved Changes Bookings Amendment requests Filter ID Hotel informations Bookin…" at bounding box center [776, 341] width 1097 height 407
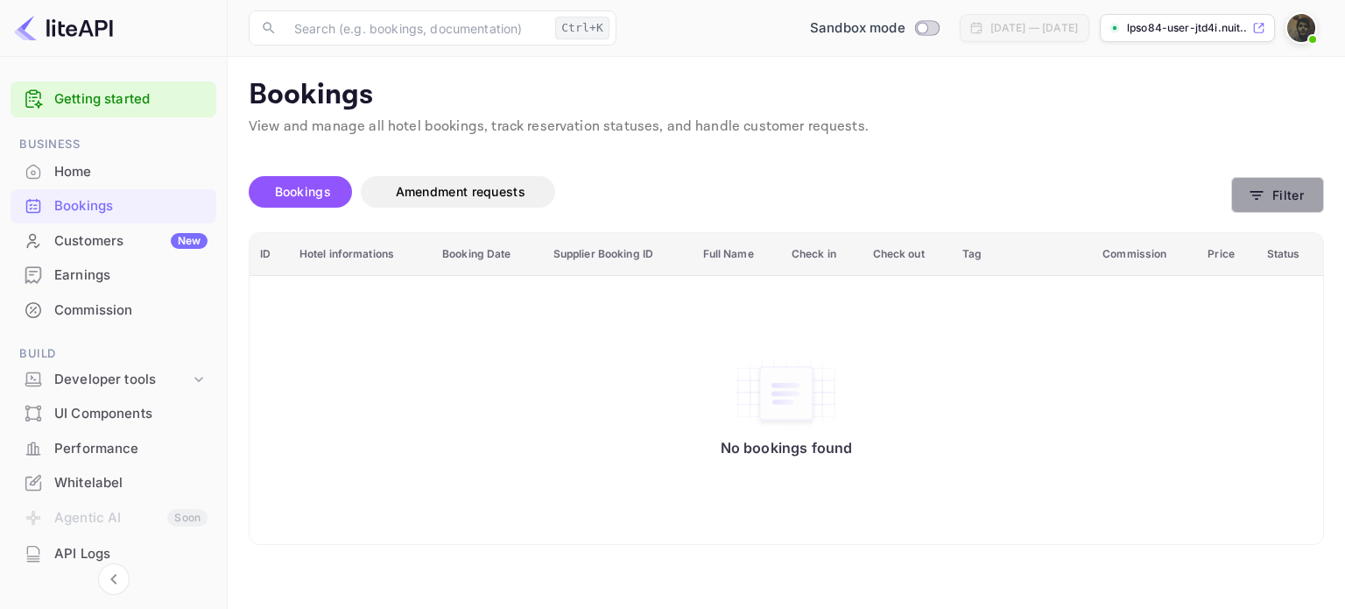
click at [1295, 209] on button "Filter" at bounding box center [1277, 195] width 93 height 36
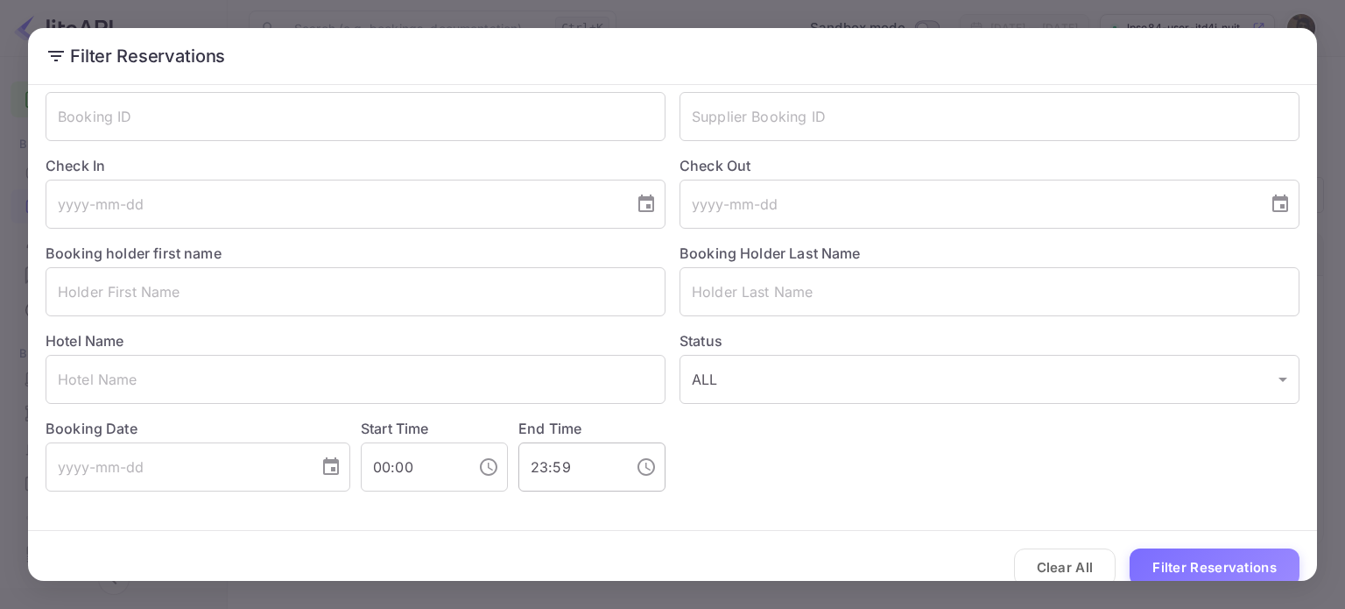
scroll to position [63, 0]
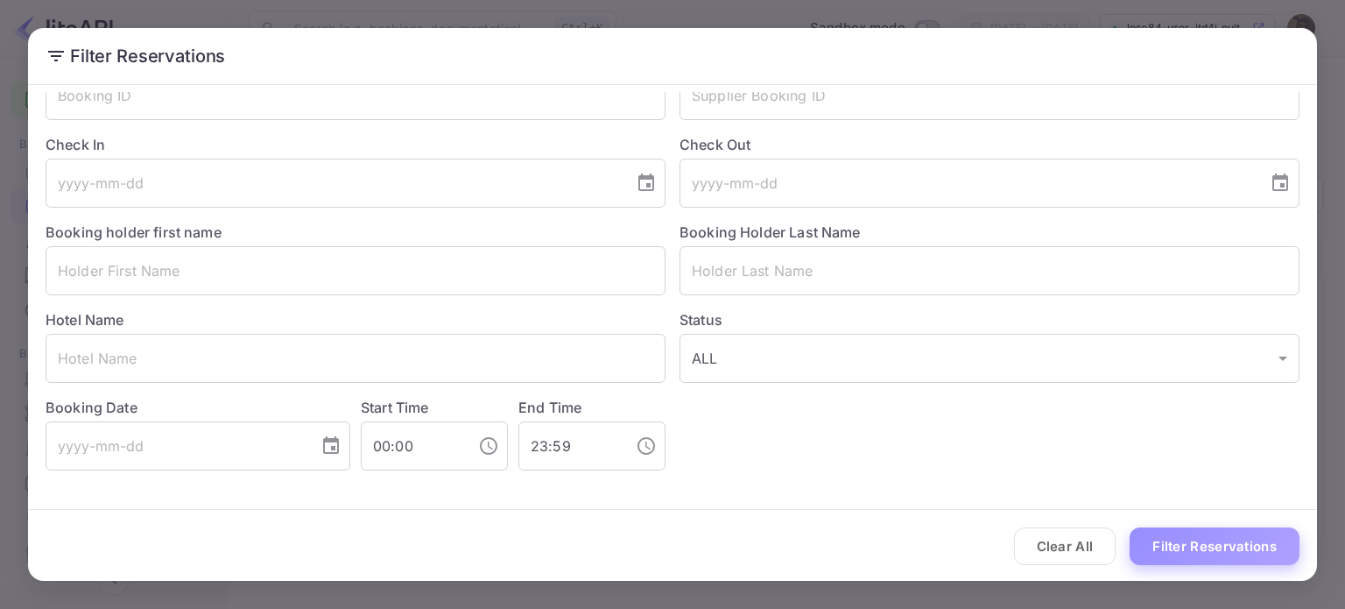
click at [1163, 545] on button "Filter Reservations" at bounding box center [1215, 546] width 170 height 38
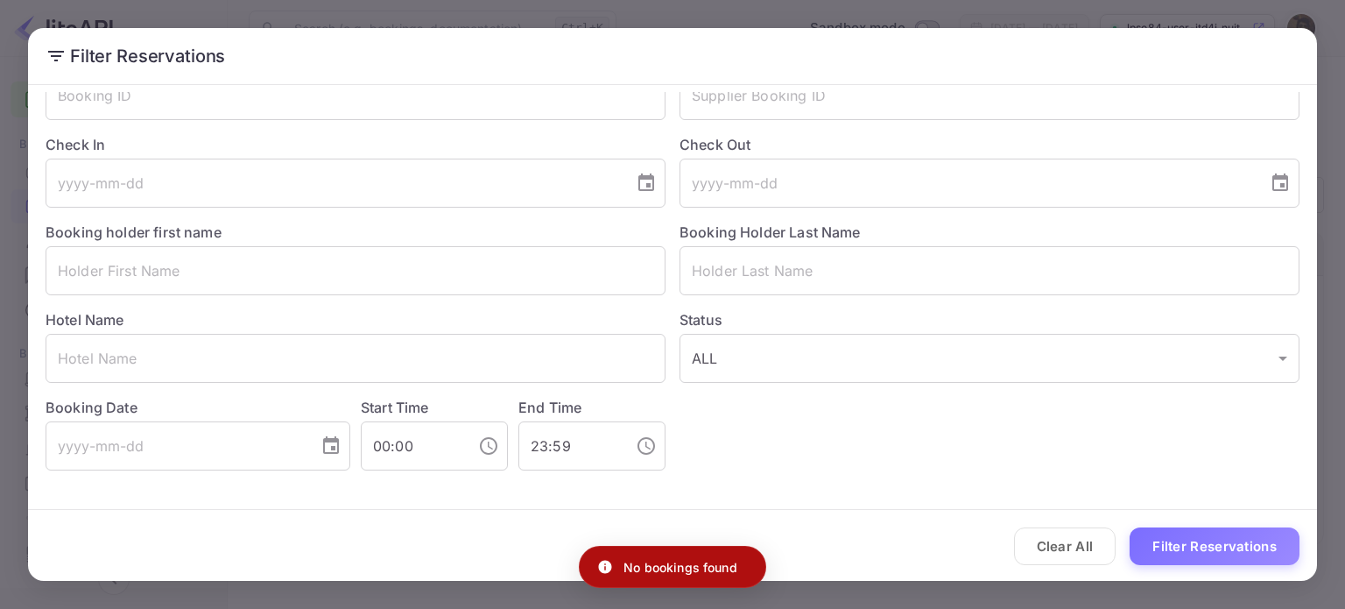
click at [1082, 543] on button "Clear All" at bounding box center [1065, 546] width 102 height 38
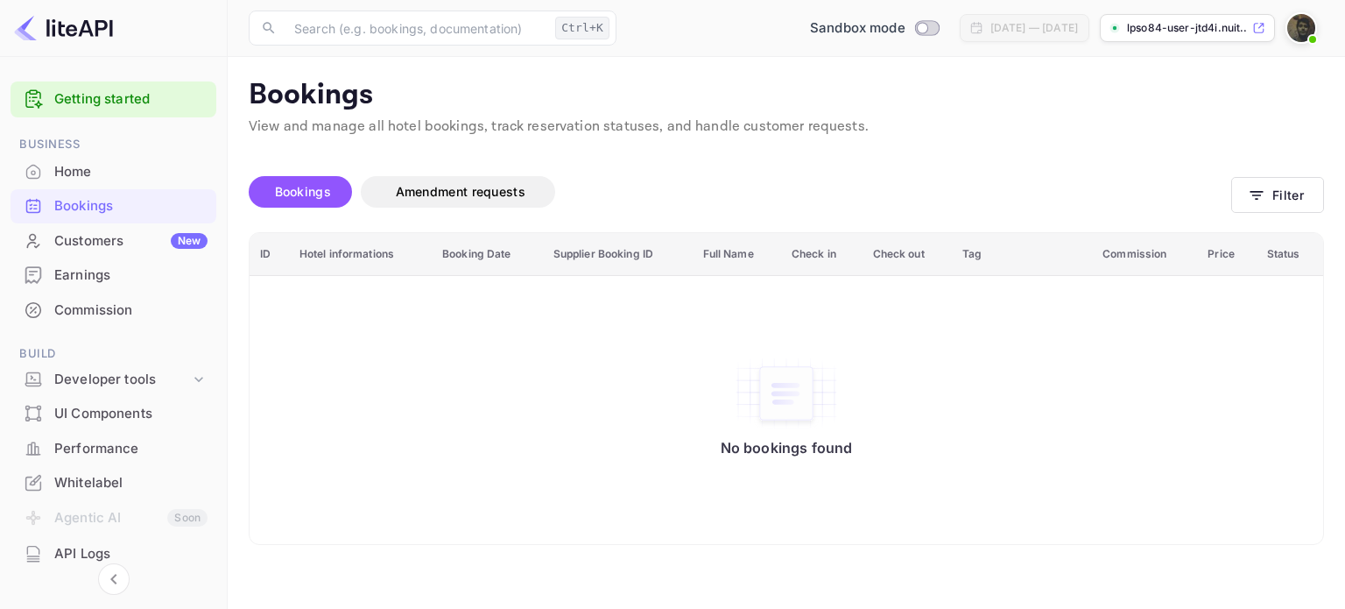
click at [1303, 29] on img at bounding box center [1301, 28] width 28 height 28
click at [942, 108] on div at bounding box center [672, 304] width 1345 height 609
click at [95, 200] on div "Bookings" at bounding box center [130, 206] width 153 height 20
click at [168, 204] on div "Bookings" at bounding box center [130, 206] width 153 height 20
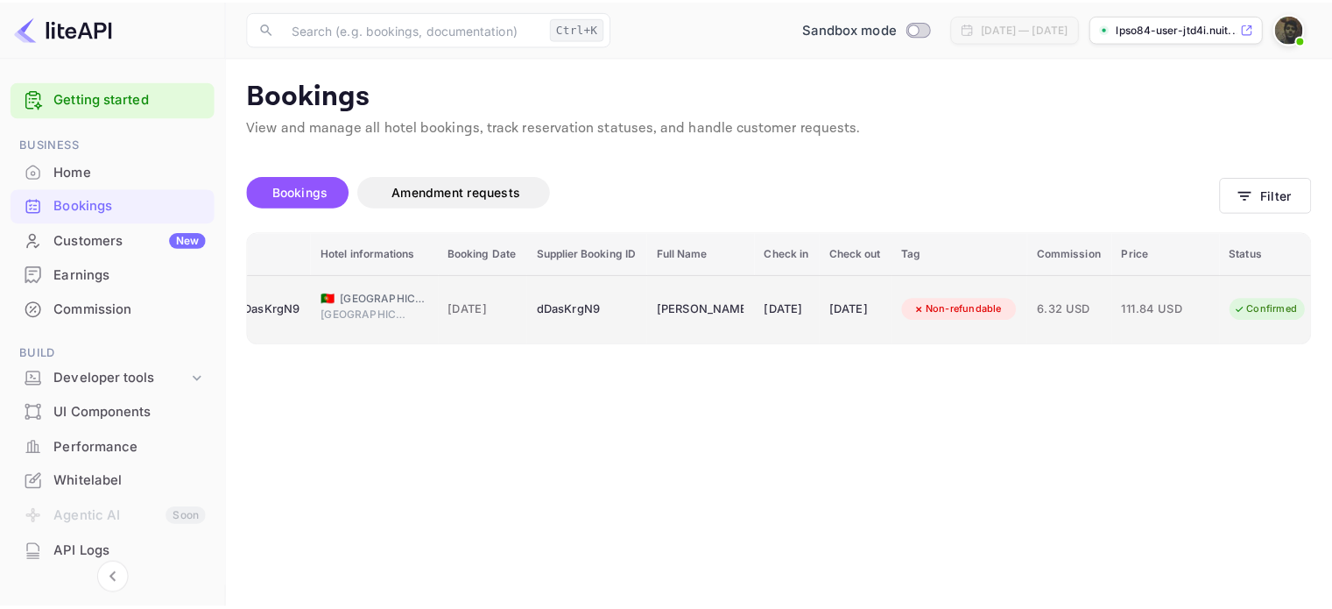
scroll to position [0, 14]
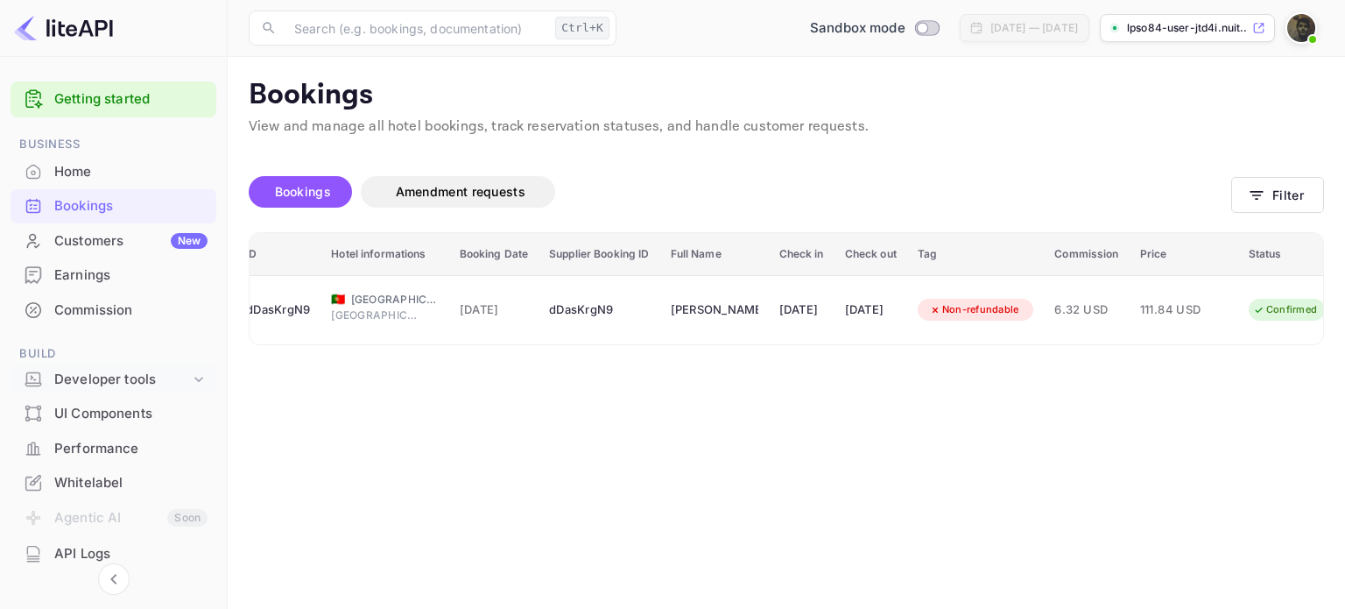
click at [114, 382] on div "Developer tools" at bounding box center [122, 380] width 136 height 20
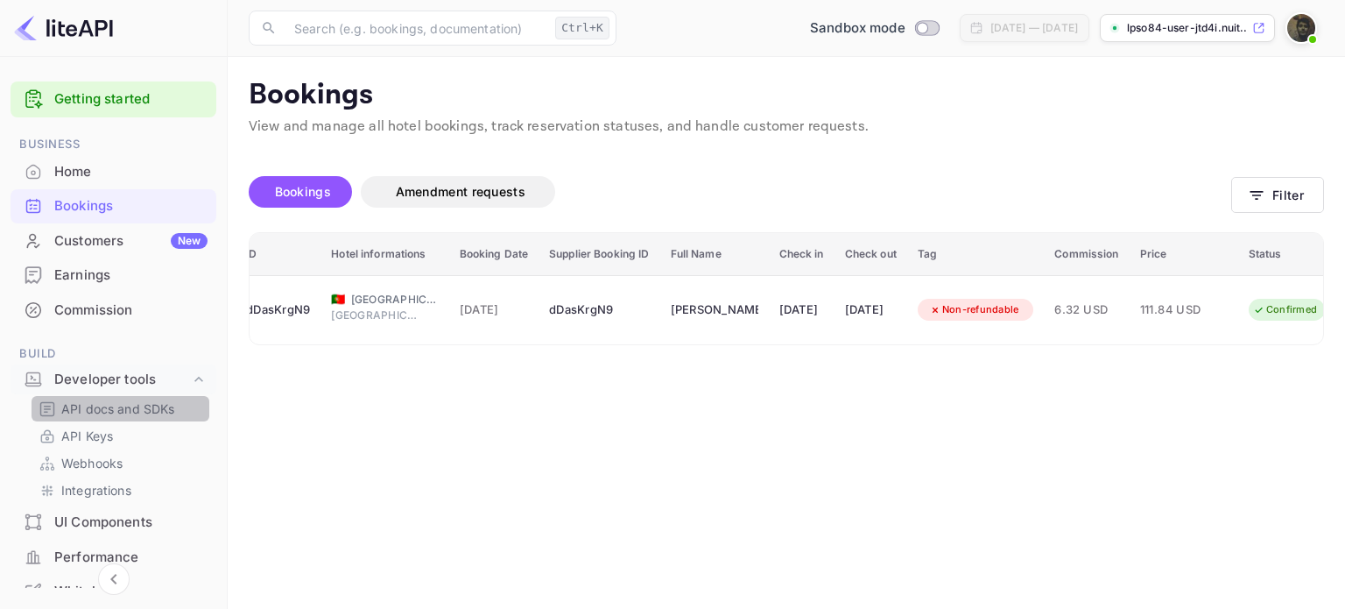
click at [130, 405] on p "API docs and SDKs" at bounding box center [118, 408] width 114 height 18
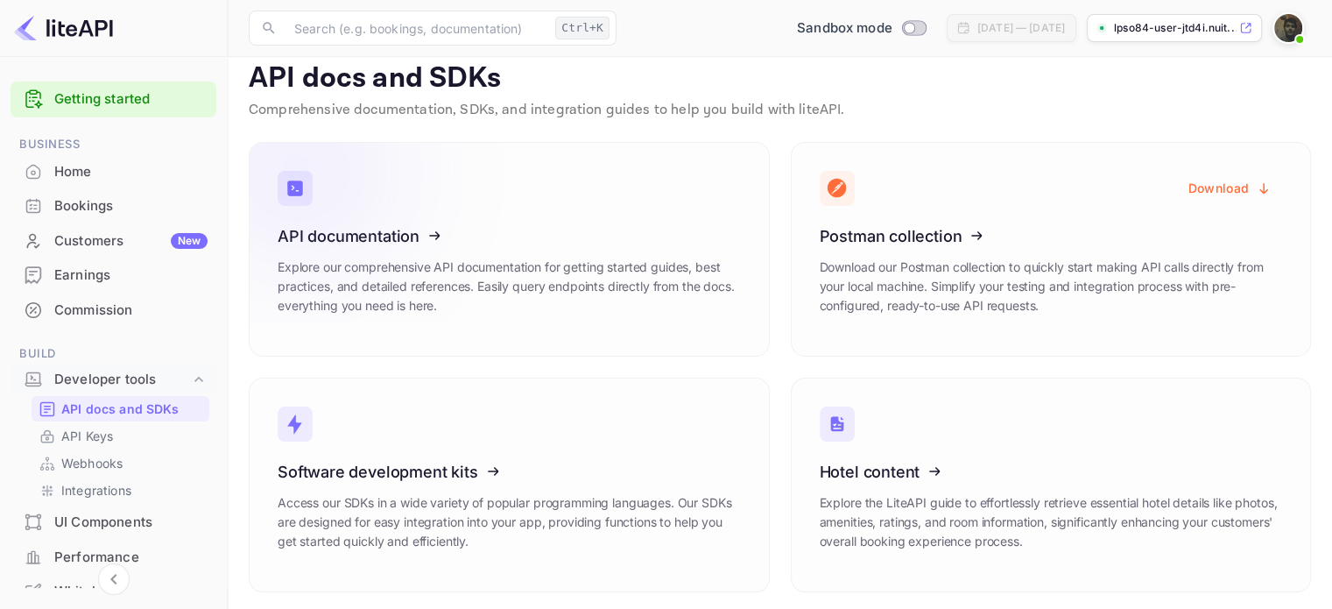
scroll to position [21, 0]
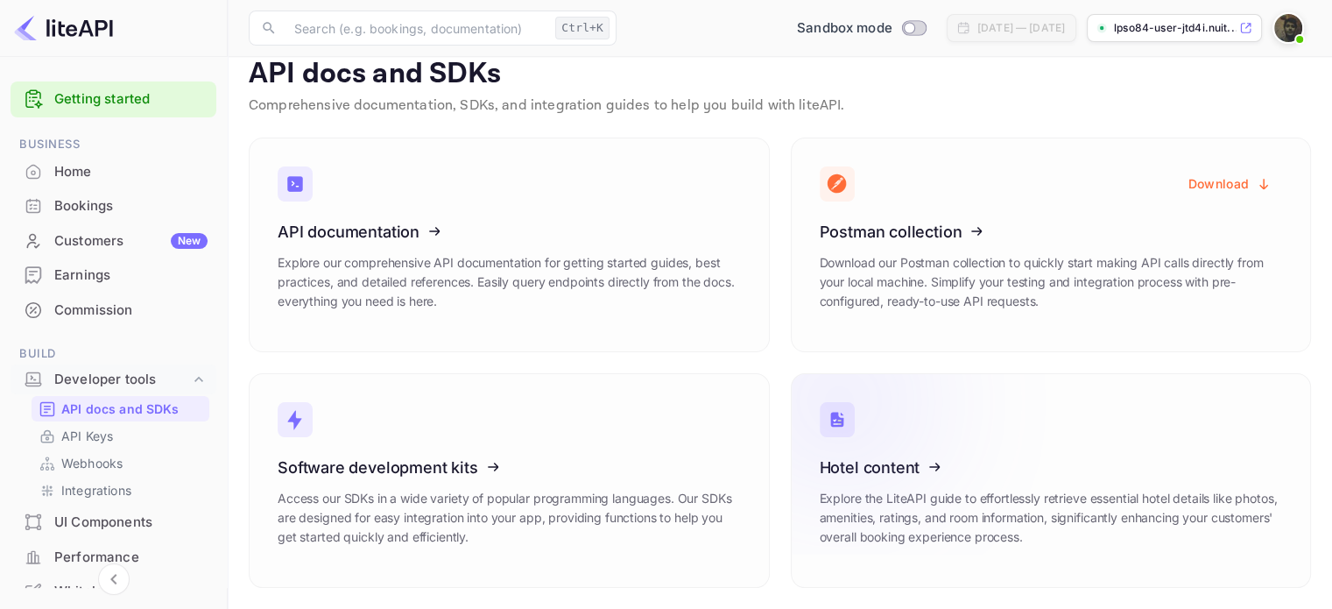
click at [893, 490] on icon at bounding box center [928, 464] width 272 height 180
